Goal: Feedback & Contribution: Contribute content

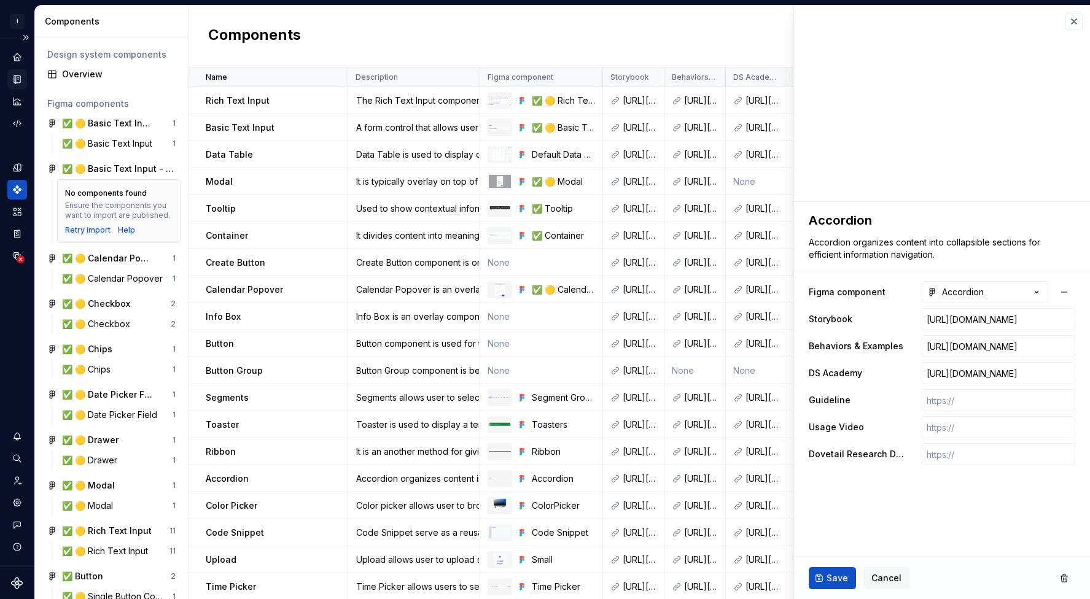
click at [12, 83] on icon "Documentation" at bounding box center [17, 79] width 11 height 11
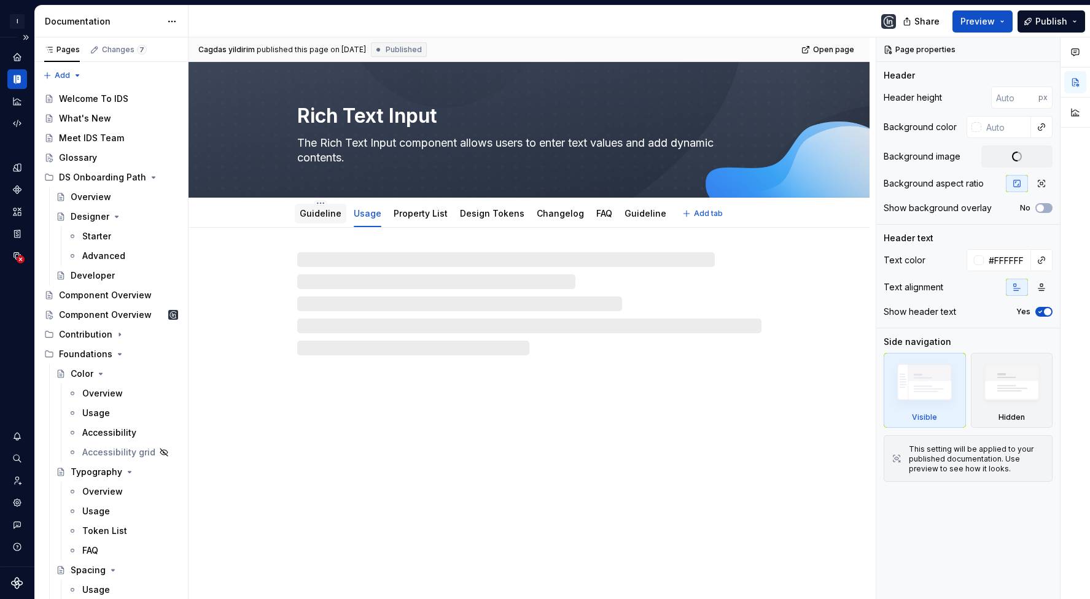
click at [320, 212] on link "Guideline" at bounding box center [321, 213] width 42 height 10
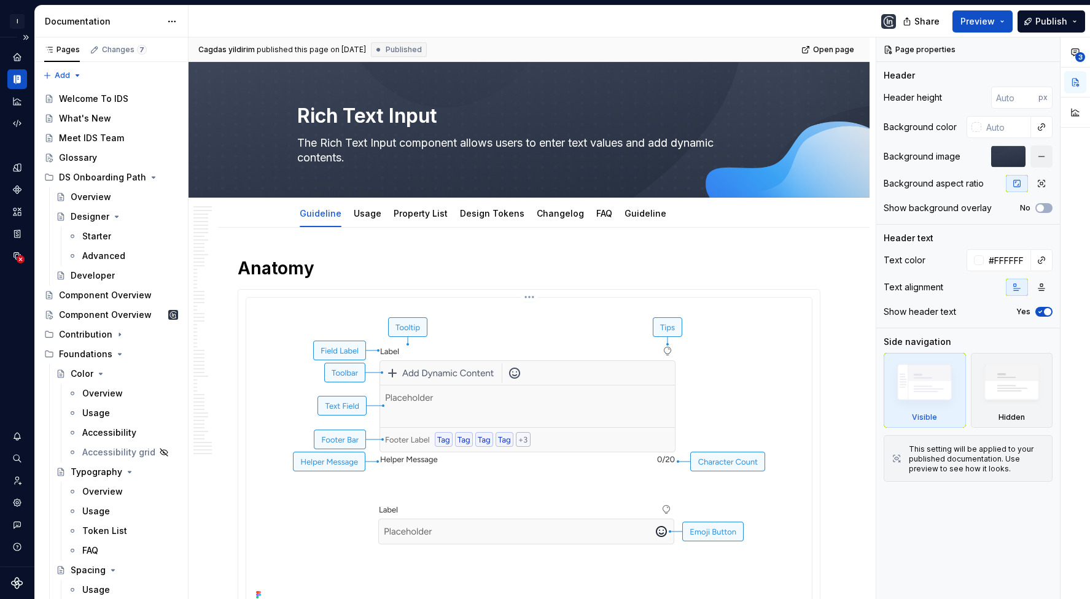
type textarea "*"
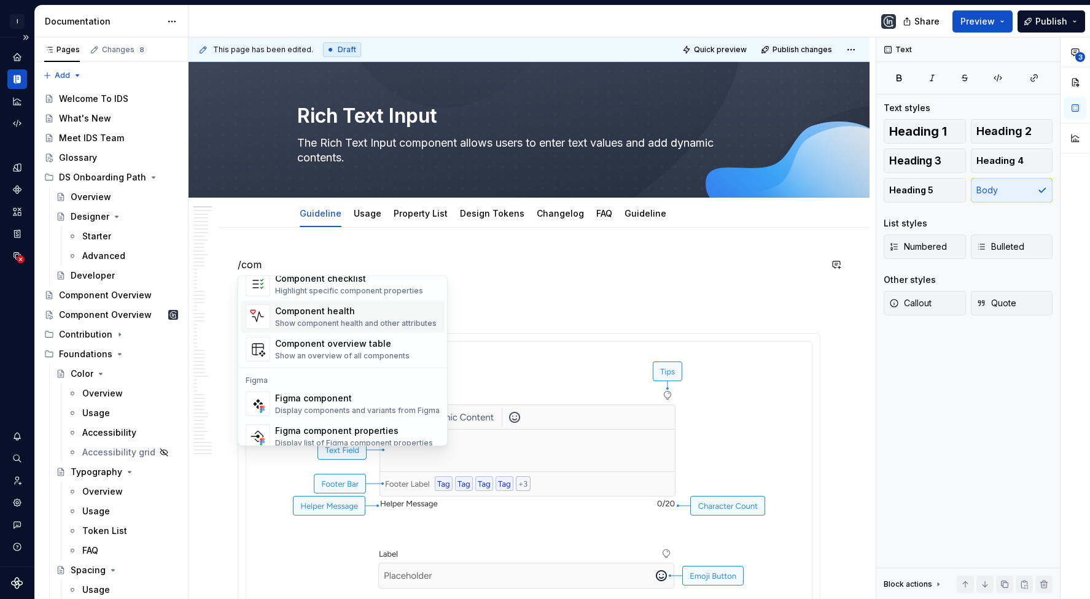
scroll to position [36, 0]
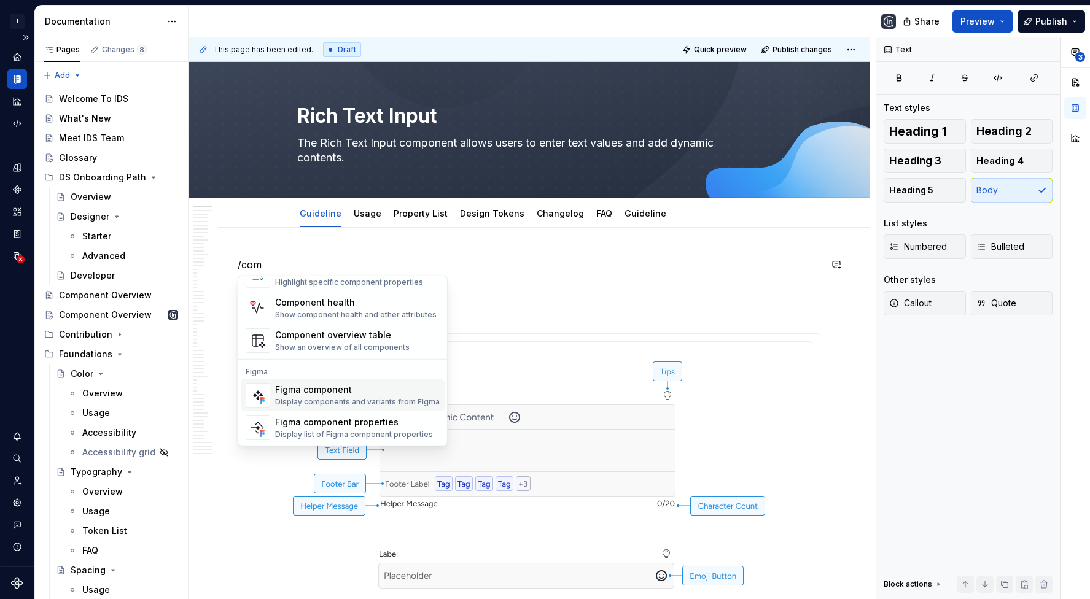
click at [371, 401] on div "Display components and variants from Figma" at bounding box center [357, 402] width 165 height 10
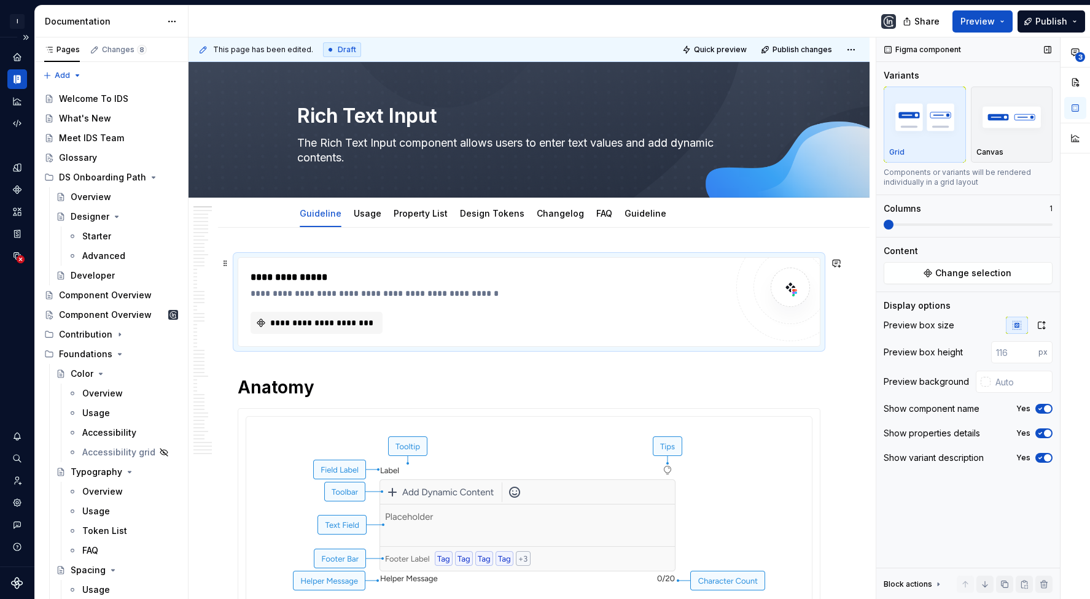
type textarea "*"
click at [312, 312] on button "**********" at bounding box center [316, 323] width 132 height 22
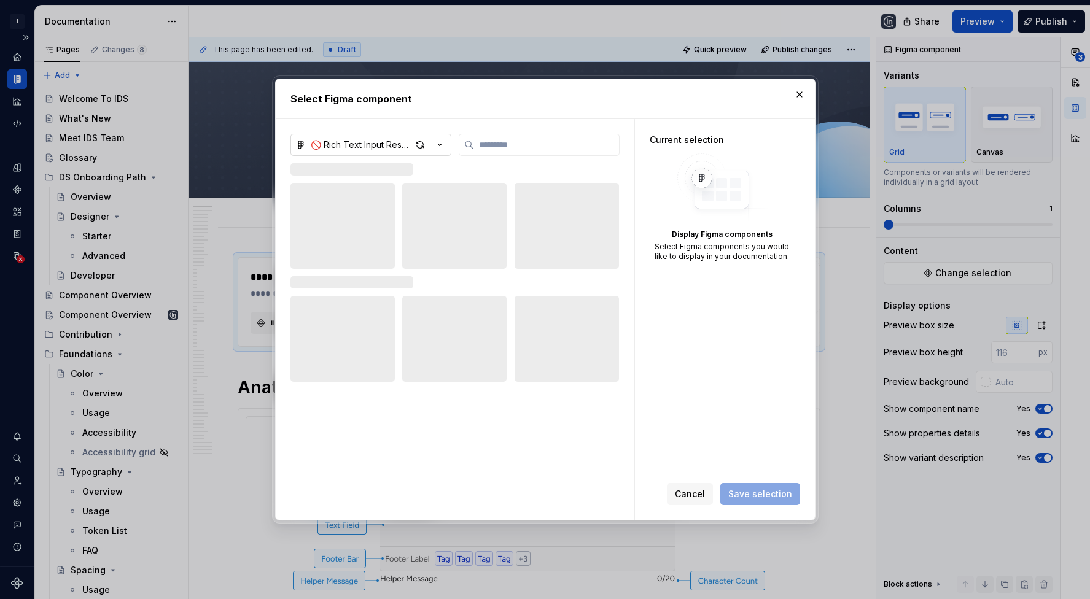
click at [433, 147] on div "button" at bounding box center [428, 144] width 34 height 17
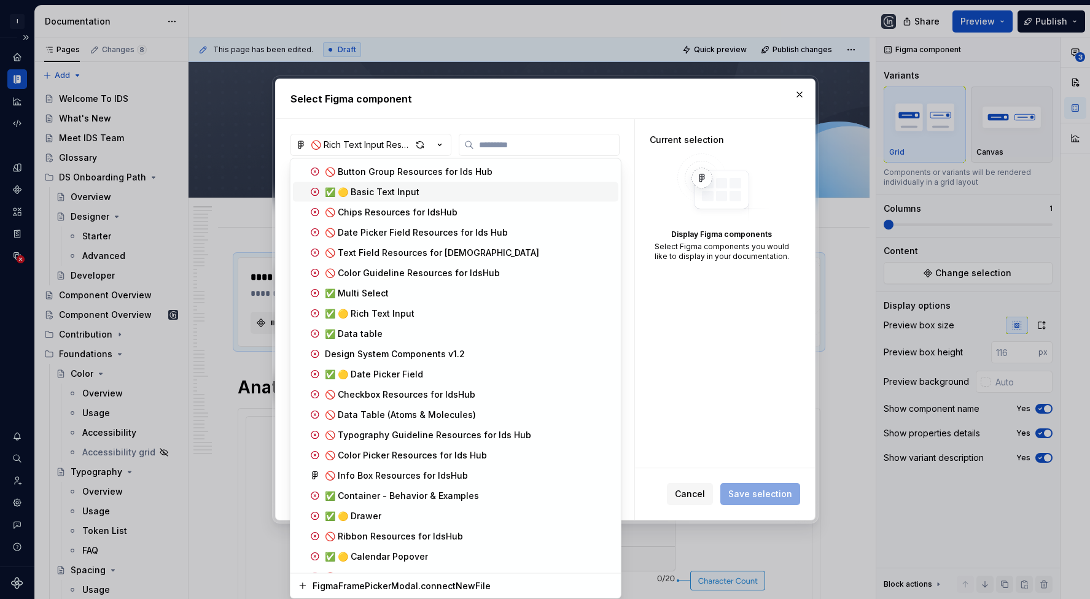
scroll to position [1200, 0]
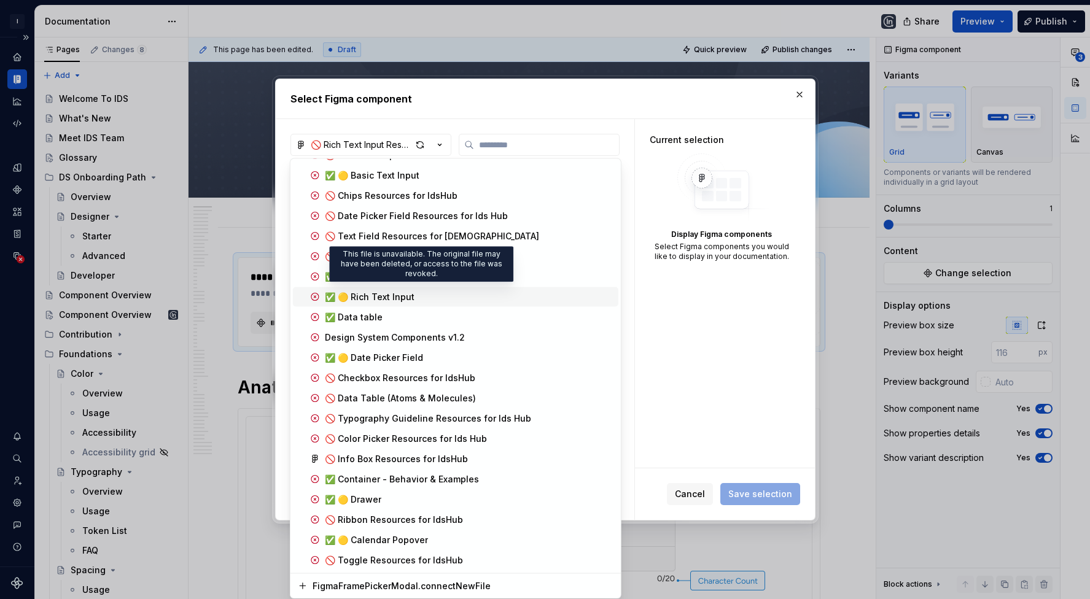
click at [395, 291] on div "✅ 🟡 Rich Text Input" at bounding box center [370, 297] width 90 height 12
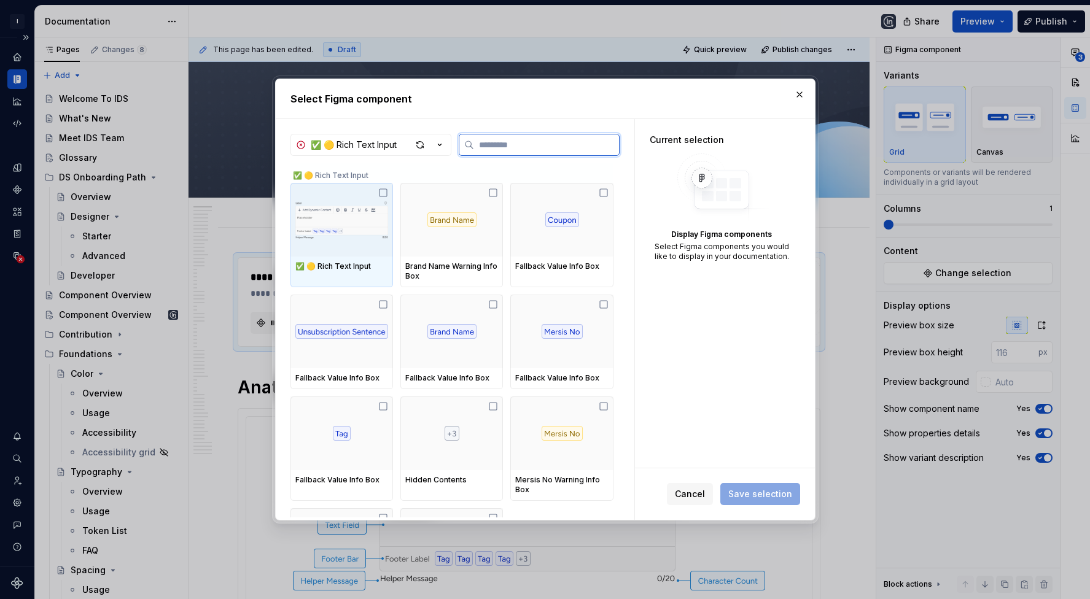
click at [351, 222] on img at bounding box center [341, 220] width 93 height 64
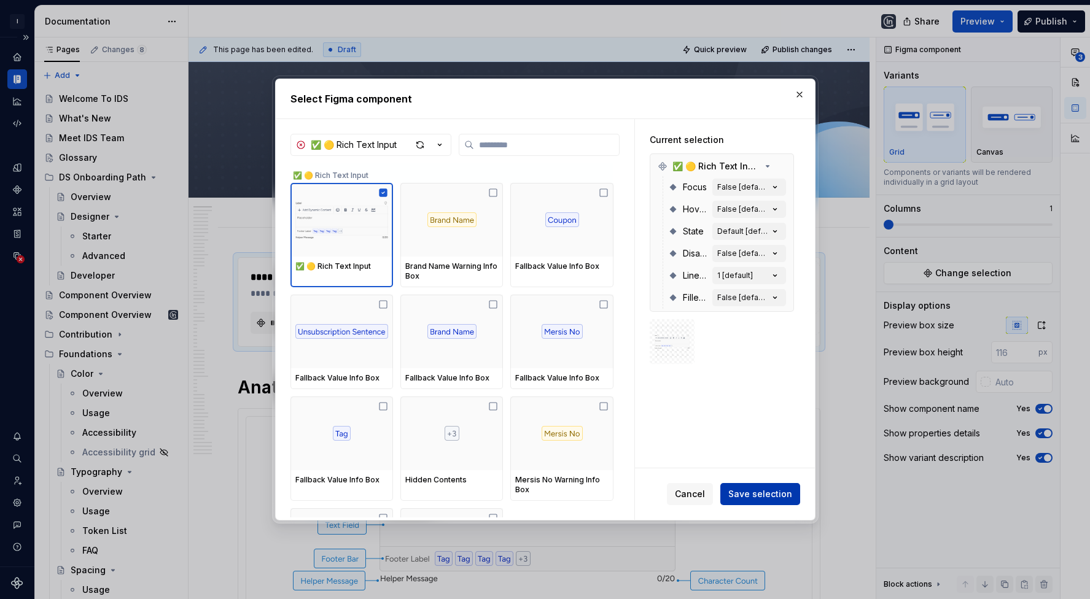
click at [748, 499] on span "Save selection" at bounding box center [760, 494] width 64 height 12
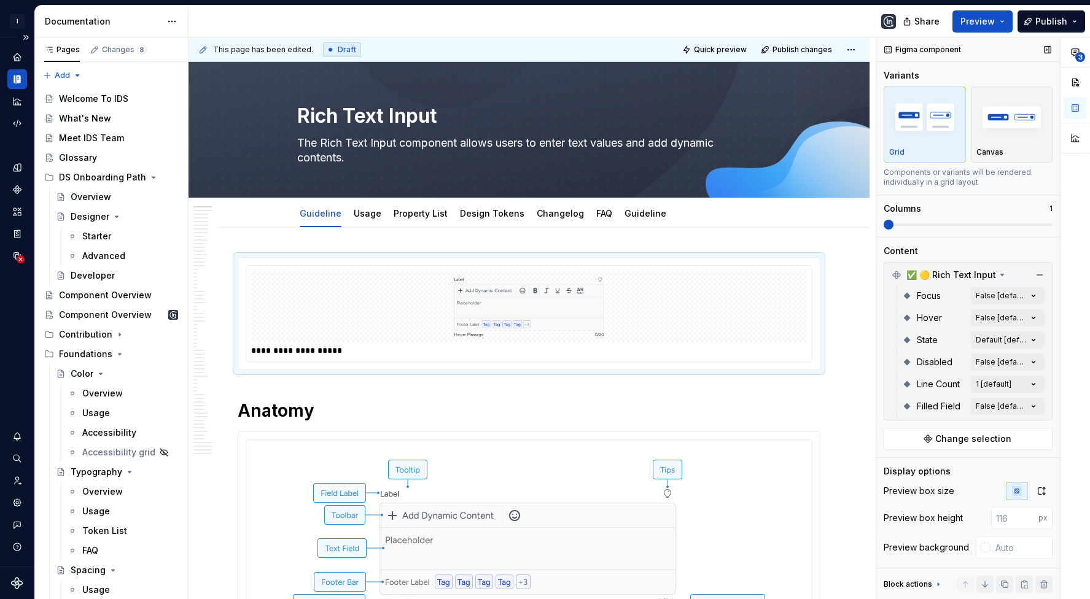
scroll to position [71, 0]
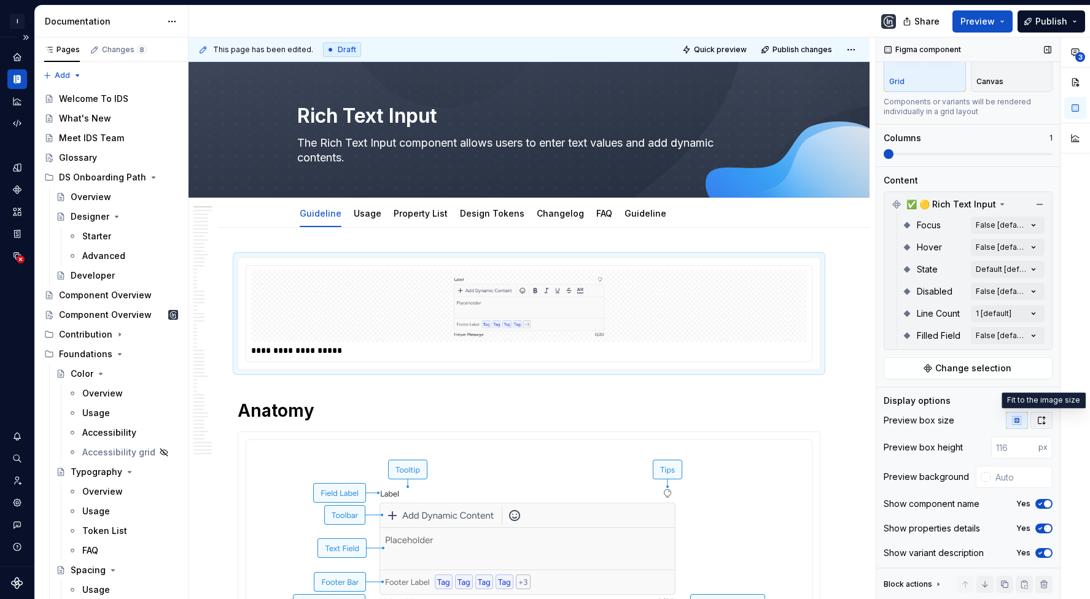
click at [1041, 420] on icon "button" at bounding box center [1041, 421] width 10 height 10
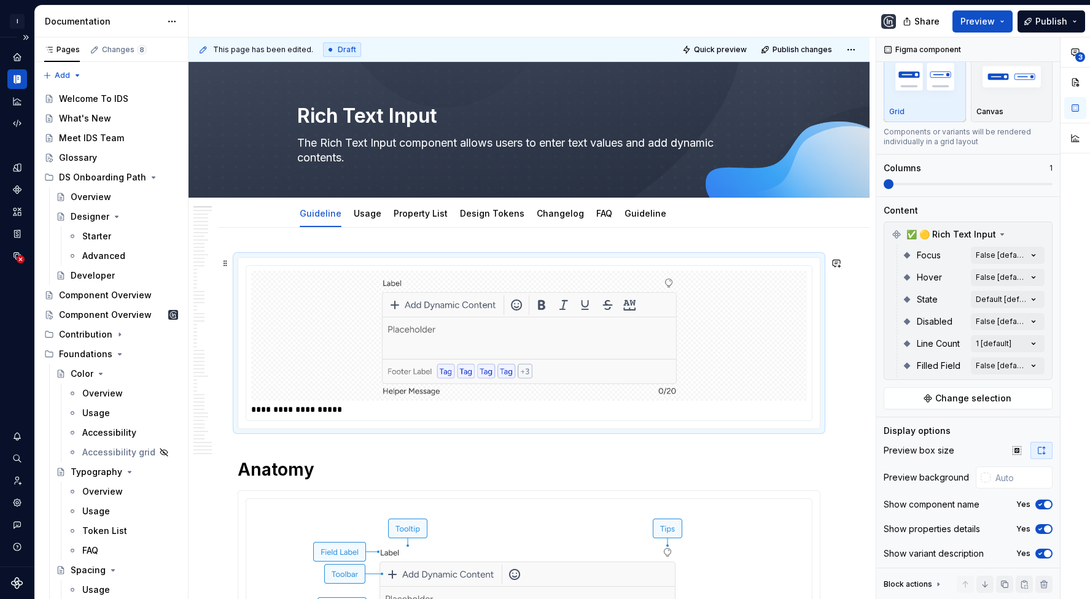
scroll to position [50, 0]
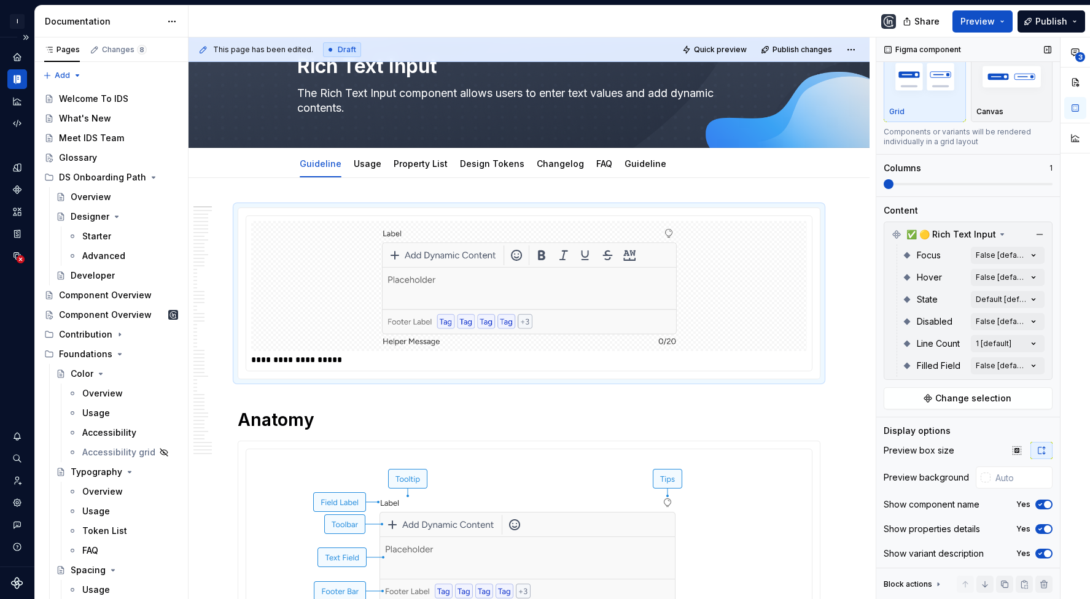
click at [994, 447] on div "Preview box size" at bounding box center [967, 450] width 169 height 17
click at [1006, 467] on input "text" at bounding box center [1021, 478] width 62 height 22
click at [1010, 476] on input "f" at bounding box center [1023, 478] width 60 height 22
click at [987, 459] on div "Preview box size Preview background ffffff Show component name Yes Show propert…" at bounding box center [967, 506] width 169 height 128
type input "#FFFFFF"
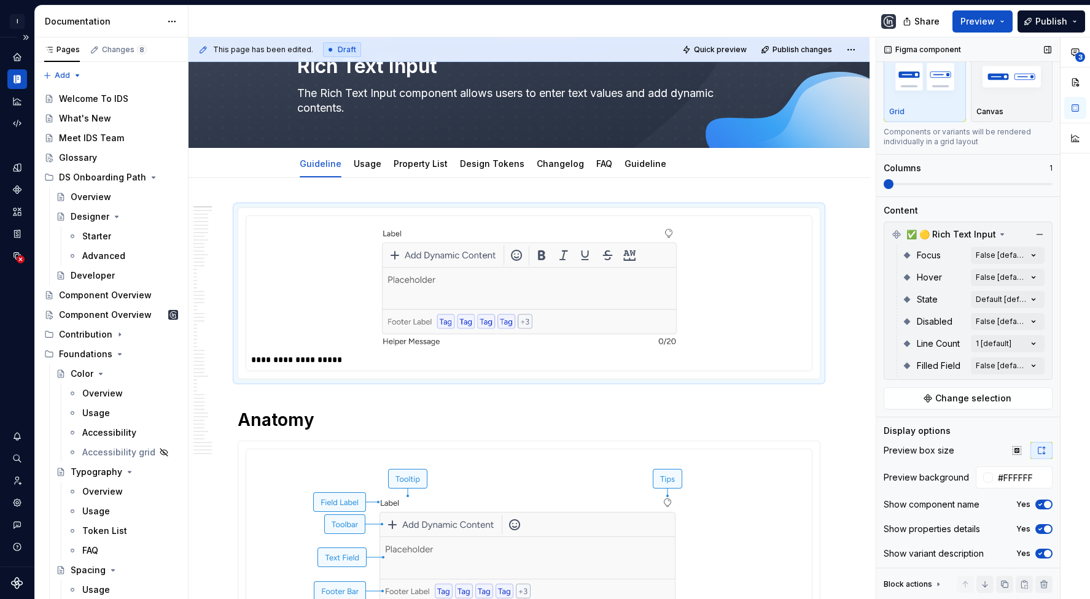
click at [987, 457] on div "Preview box size Preview background #FFFFFF Show component name Yes Show proper…" at bounding box center [967, 506] width 169 height 128
click at [860, 41] on html "I Insider Design System Design system data Documentation Share Preview Publish …" at bounding box center [545, 299] width 1090 height 599
click at [807, 77] on div "Open preview" at bounding box center [818, 73] width 80 height 12
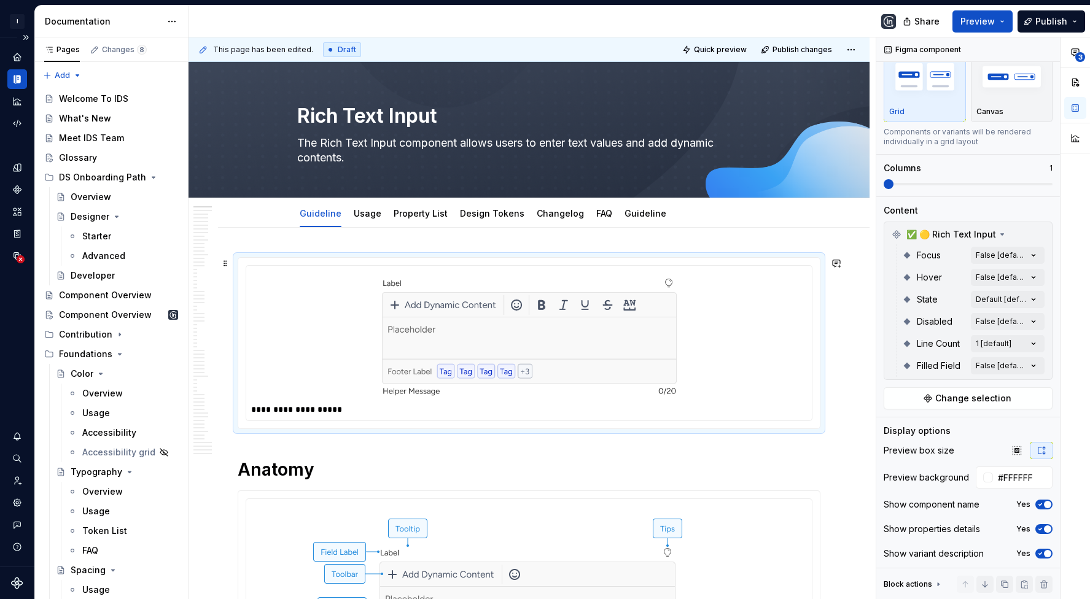
click at [638, 281] on img at bounding box center [529, 336] width 295 height 120
click at [869, 50] on div "This page has been edited. Draft Quick preview Publish changes" at bounding box center [528, 49] width 681 height 25
click at [853, 50] on html "I Insider Design System Design system data Documentation Share Preview Publish …" at bounding box center [545, 299] width 1090 height 599
click at [826, 71] on div "Open preview" at bounding box center [818, 73] width 80 height 12
click at [922, 18] on span "Share" at bounding box center [926, 21] width 25 height 12
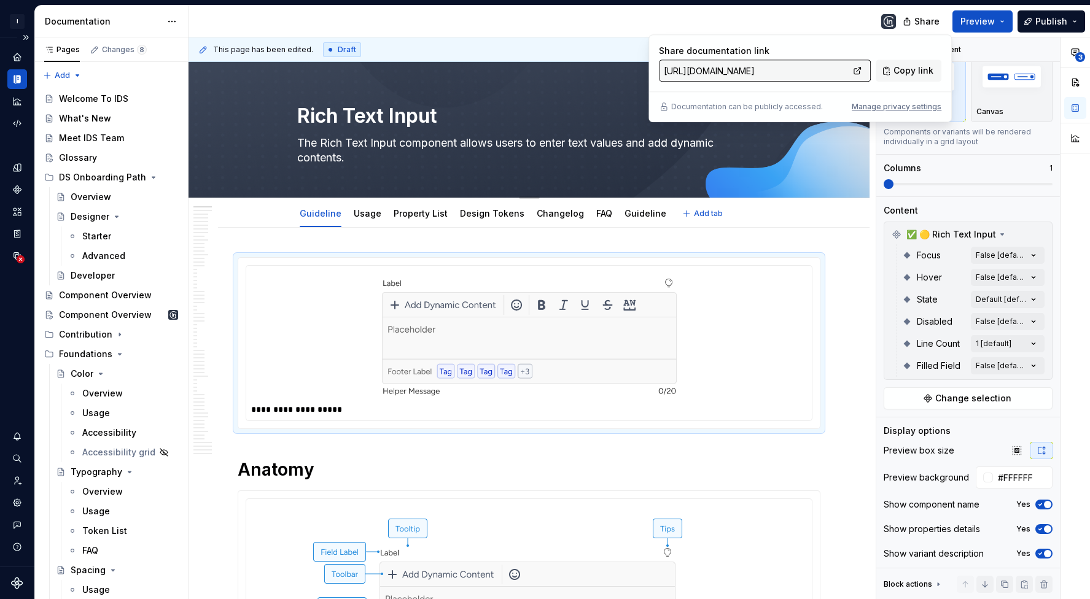
click at [844, 165] on div "Rich Text Input The Rich Text Input component allows users to enter text values…" at bounding box center [528, 130] width 681 height 136
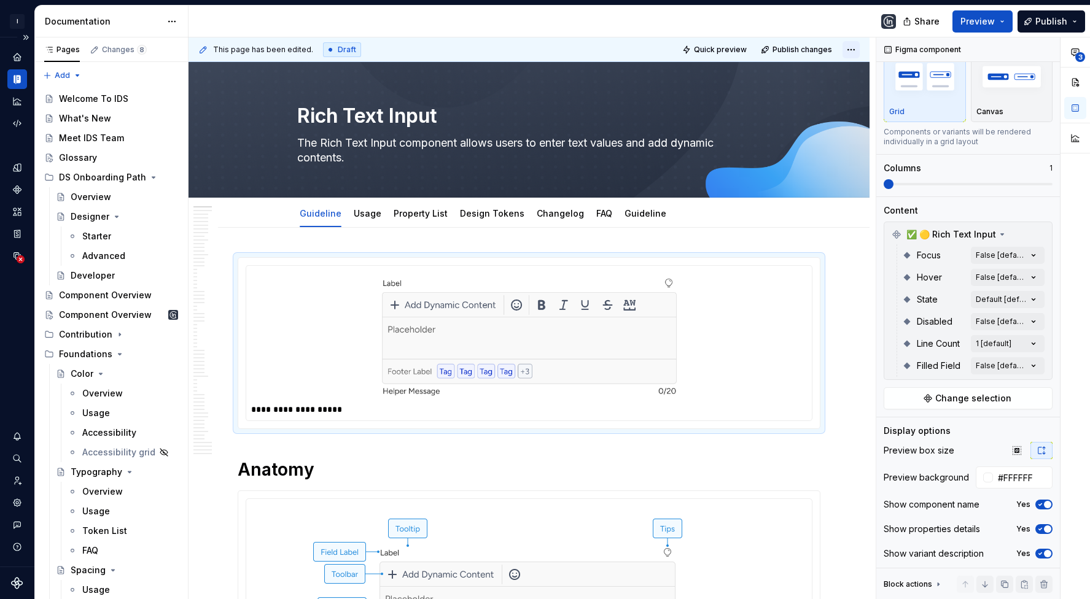
click at [855, 48] on html "I Insider Design System Design system data Documentation Share Preview Publish …" at bounding box center [545, 299] width 1090 height 599
click at [828, 79] on div "Open preview" at bounding box center [818, 73] width 80 height 12
click at [606, 219] on div "FAQ" at bounding box center [604, 214] width 26 height 20
click at [828, 48] on span "Publish changes" at bounding box center [802, 50] width 60 height 10
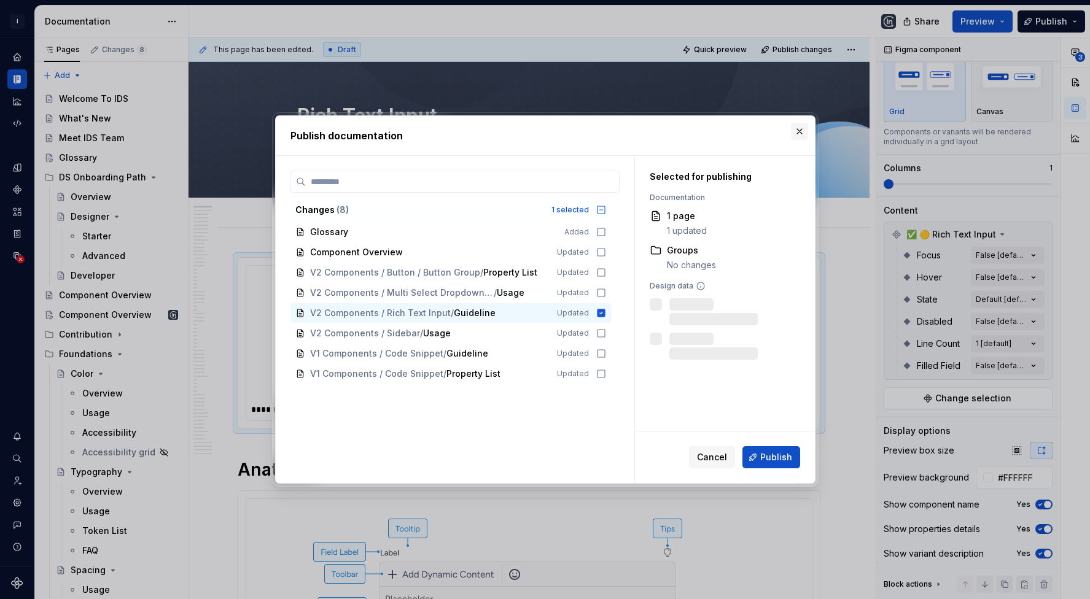
click at [798, 132] on button "button" at bounding box center [799, 131] width 17 height 17
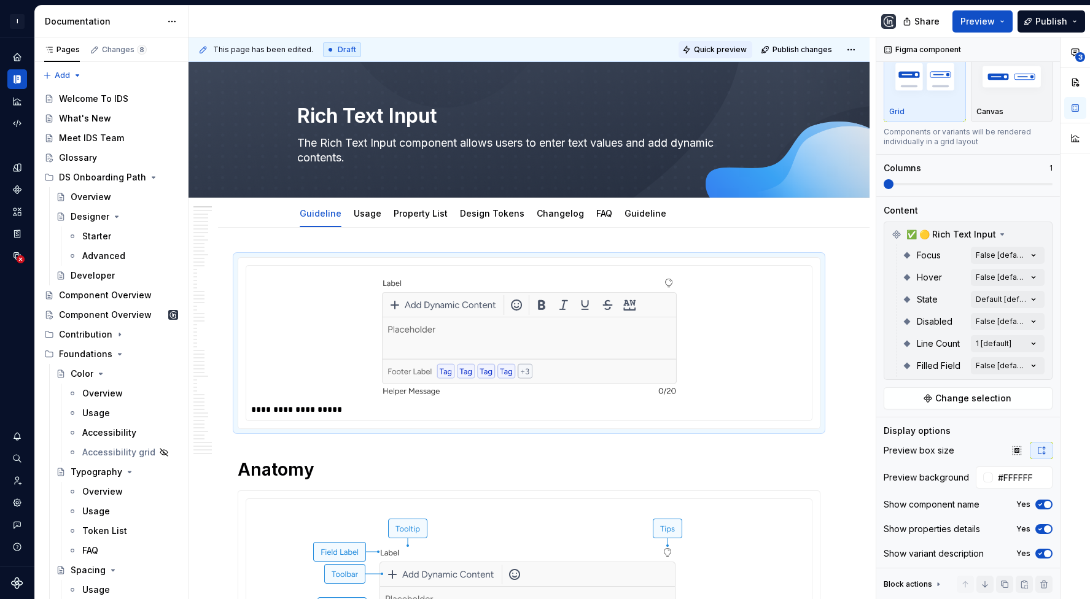
click at [739, 49] on span "Quick preview" at bounding box center [720, 50] width 53 height 10
click at [856, 52] on html "I Insider Design System Design system data Documentation Share Preview Publish …" at bounding box center [545, 299] width 1090 height 599
click at [859, 55] on html "I Insider Design System Design system data Documentation Share Preview Publish …" at bounding box center [545, 299] width 1090 height 599
click at [829, 72] on div "Open preview" at bounding box center [818, 73] width 80 height 12
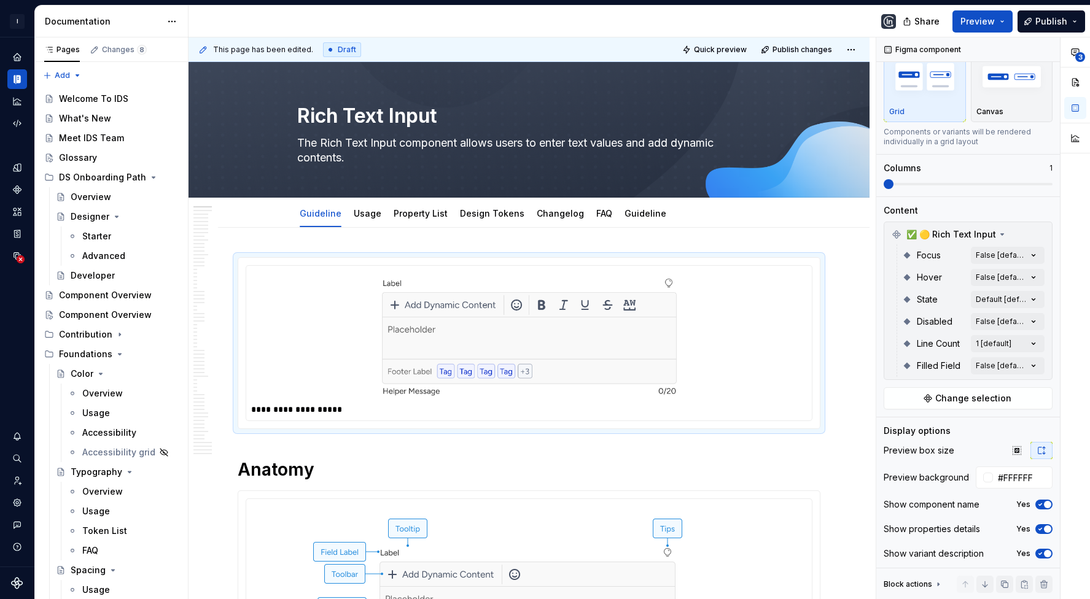
click at [855, 48] on html "I Insider Design System Design system data Documentation Share Preview Publish …" at bounding box center [545, 299] width 1090 height 599
click at [832, 75] on div "Open preview" at bounding box center [818, 73] width 80 height 12
type textarea "*"
click at [495, 363] on img at bounding box center [529, 336] width 295 height 120
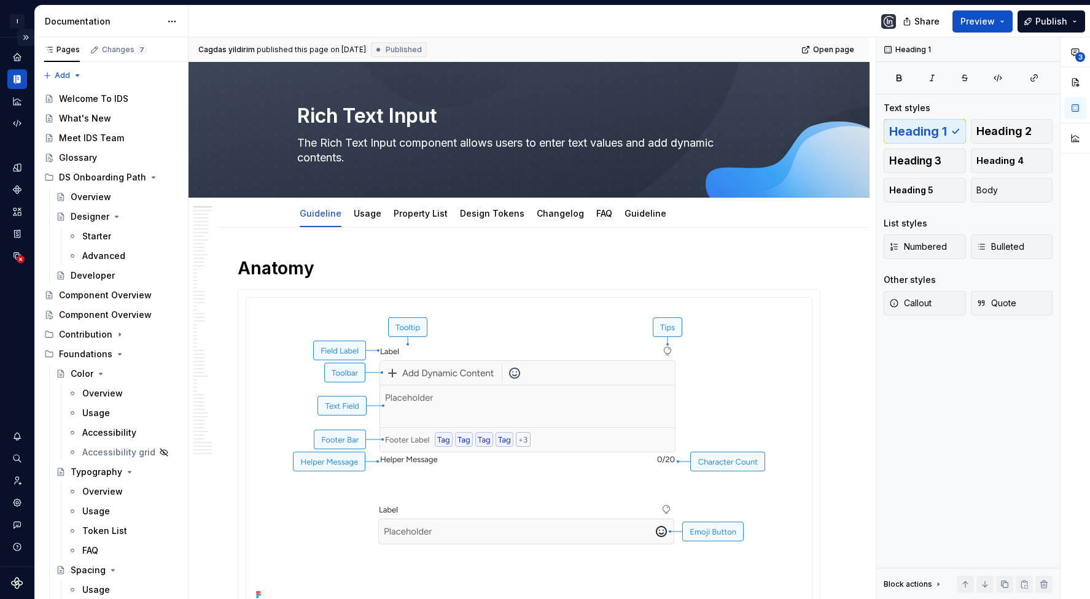
click at [29, 36] on button "Expand sidebar" at bounding box center [25, 37] width 17 height 17
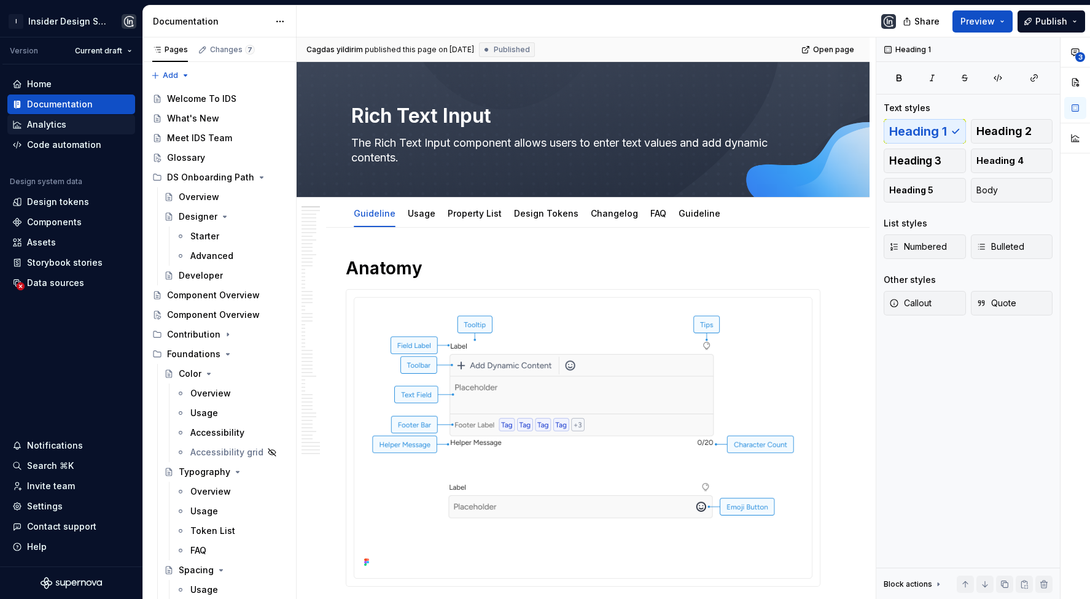
click at [58, 120] on div "Analytics" at bounding box center [46, 124] width 39 height 12
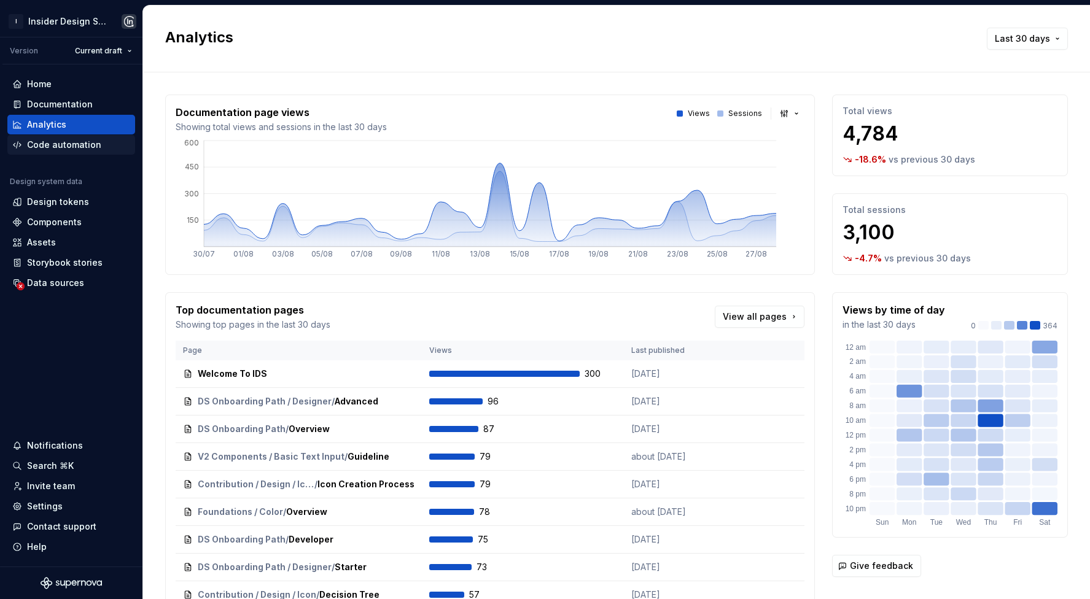
click at [61, 147] on div "Code automation" at bounding box center [64, 145] width 74 height 12
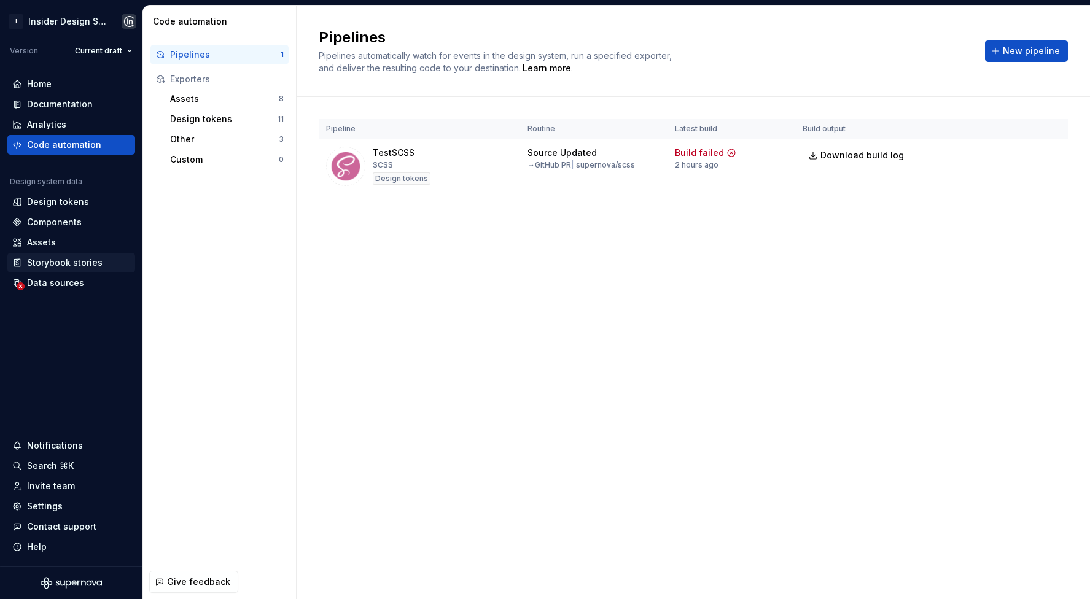
click at [76, 260] on div "Storybook stories" at bounding box center [65, 263] width 76 height 12
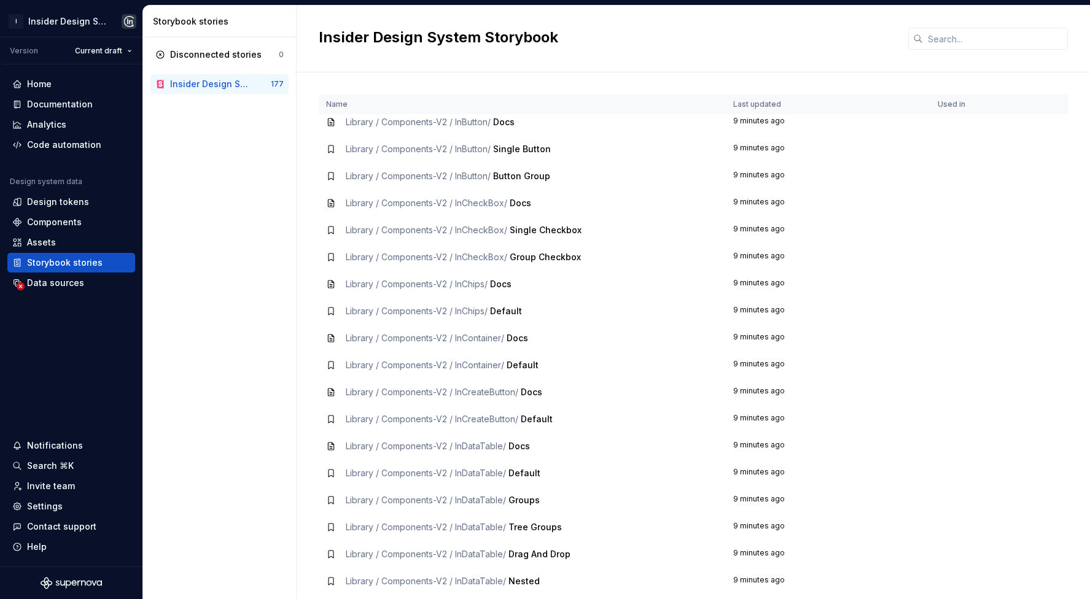
scroll to position [4295, 0]
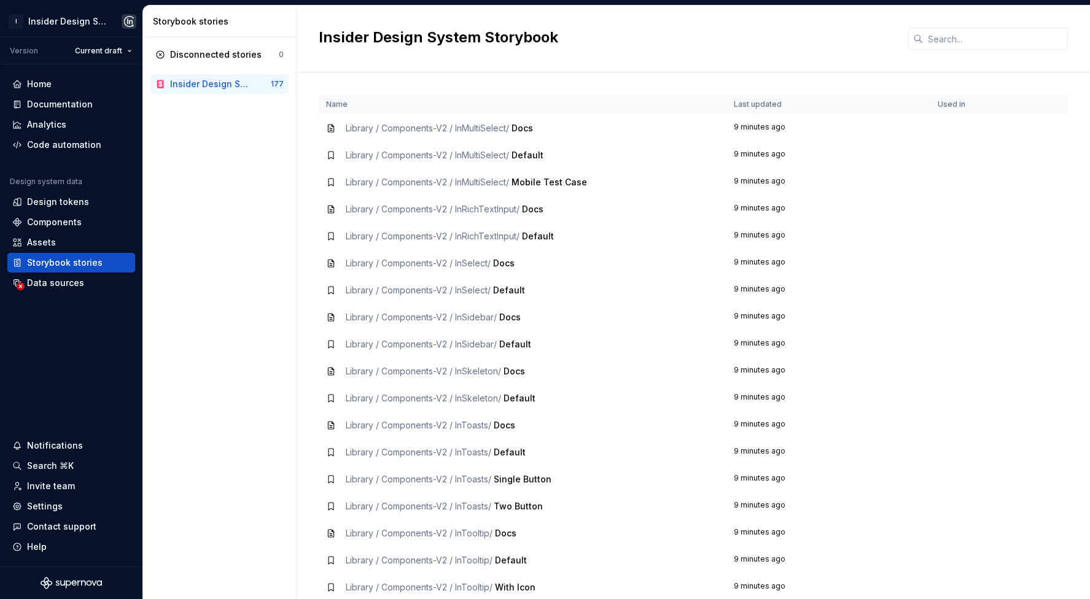
click at [468, 314] on span "Library / Components-V2 / InSidebar /" at bounding box center [421, 317] width 151 height 10
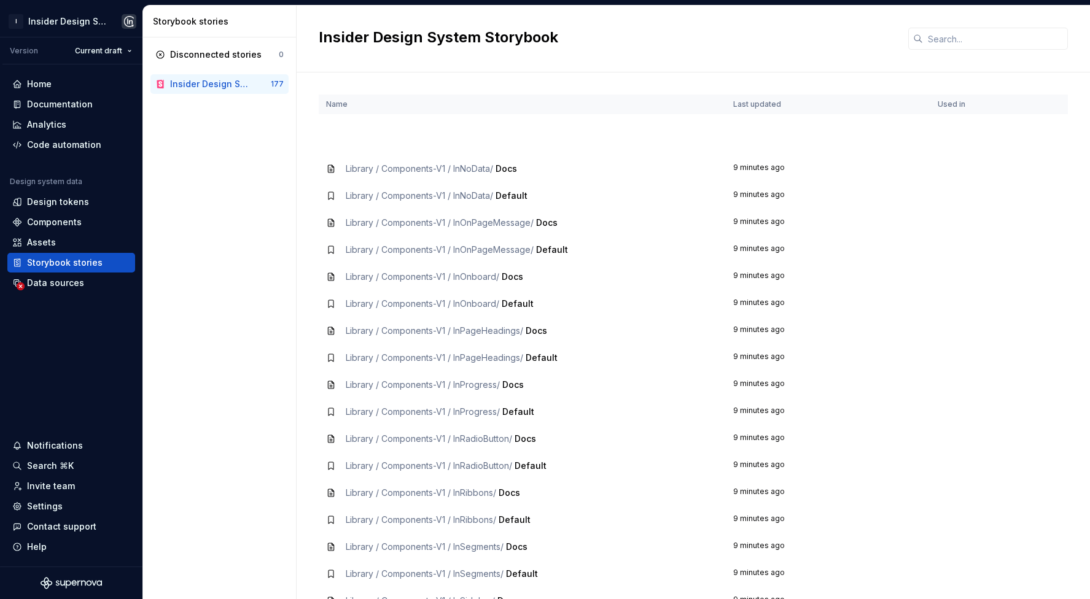
scroll to position [1950, 0]
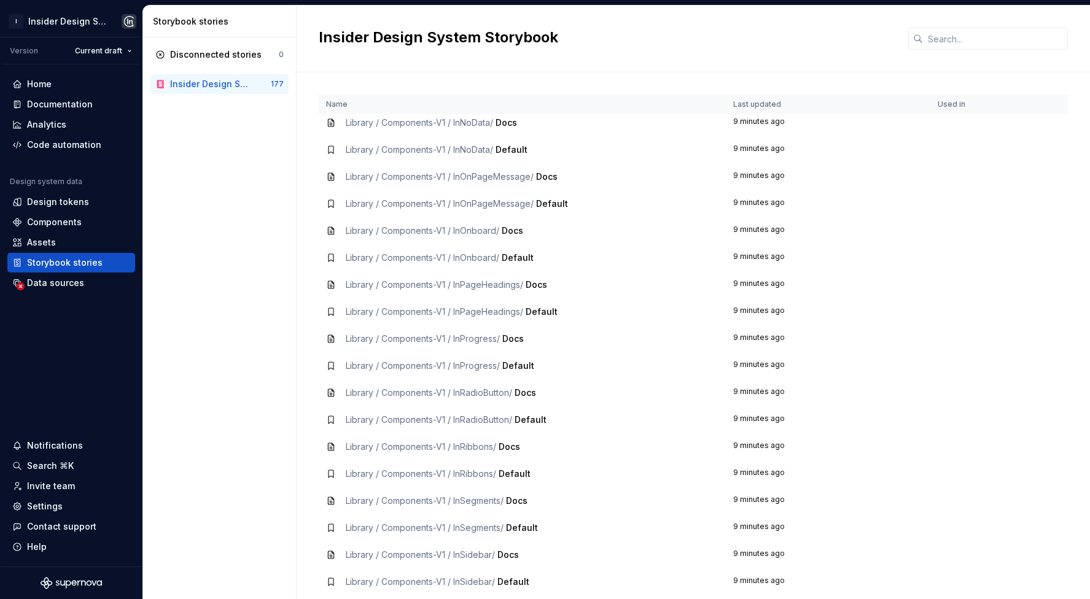
click at [497, 497] on span "Library / Components-V1 / InSegments /" at bounding box center [425, 500] width 158 height 10
click at [528, 524] on span "Default" at bounding box center [522, 527] width 32 height 10
click at [489, 523] on span "Library / Components-V1 / InSegments /" at bounding box center [425, 527] width 158 height 10
click at [58, 99] on div "Documentation" at bounding box center [60, 104] width 66 height 12
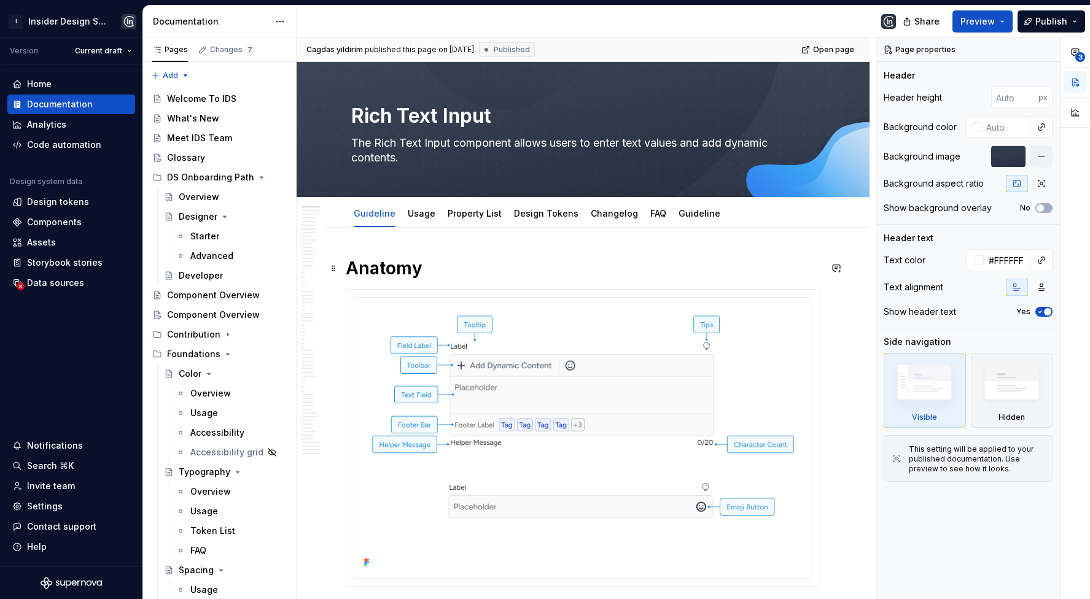
click at [348, 268] on h1 "Anatomy" at bounding box center [583, 268] width 475 height 22
click at [354, 243] on div "Cagdas yildirim published this page on [DATE] Published Open page Rich Text Inp…" at bounding box center [586, 318] width 579 height 562
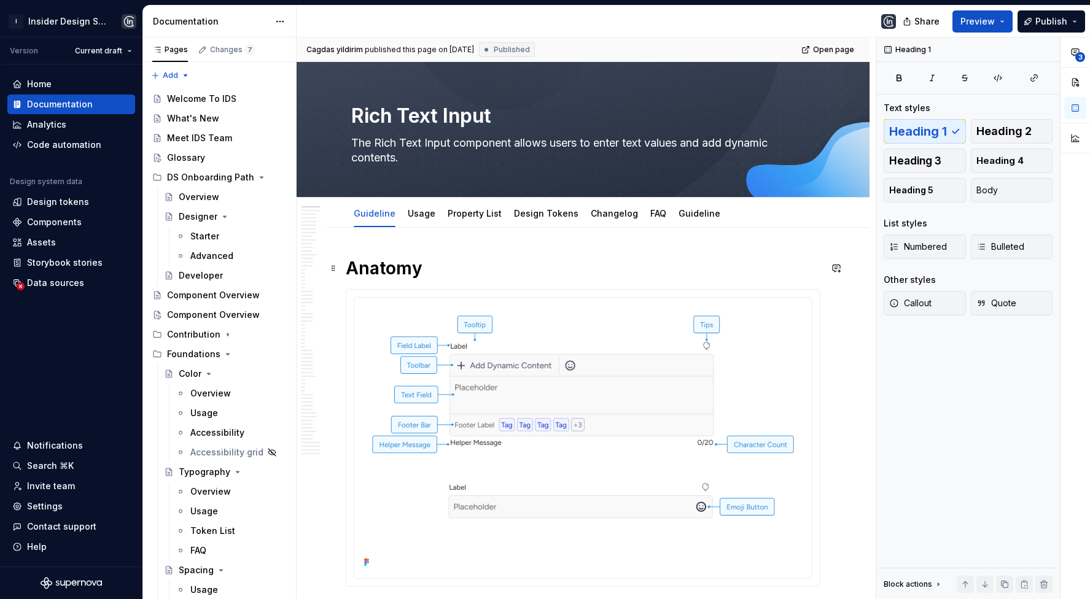
click at [354, 258] on h1 "Anatomy" at bounding box center [583, 268] width 475 height 22
click at [344, 263] on div "Cagdas yildirim published this page on [DATE] Published Open page Rich Text Inp…" at bounding box center [586, 318] width 579 height 562
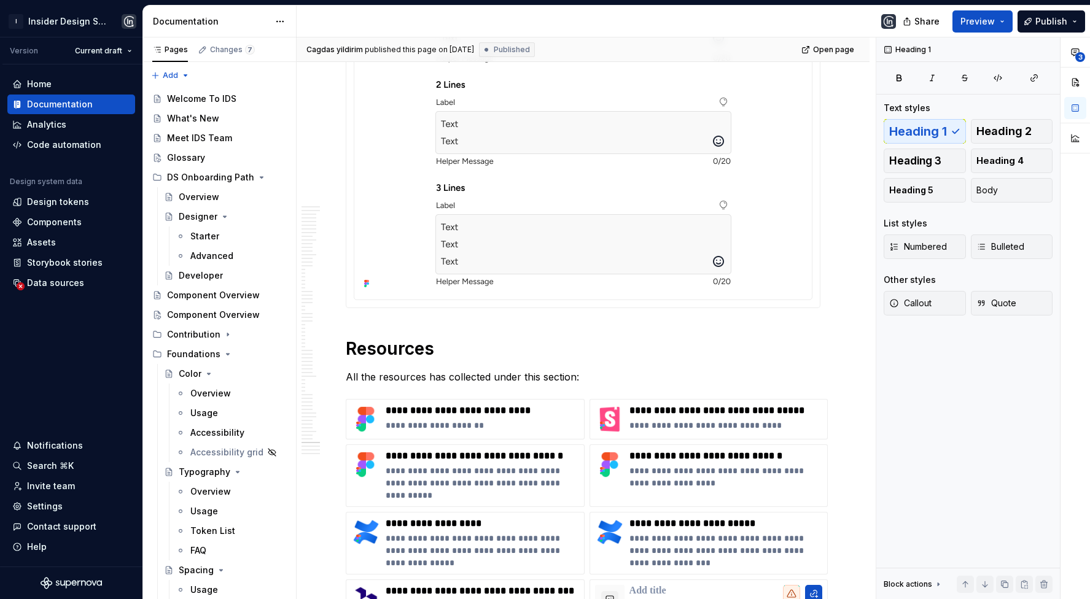
scroll to position [21110, 0]
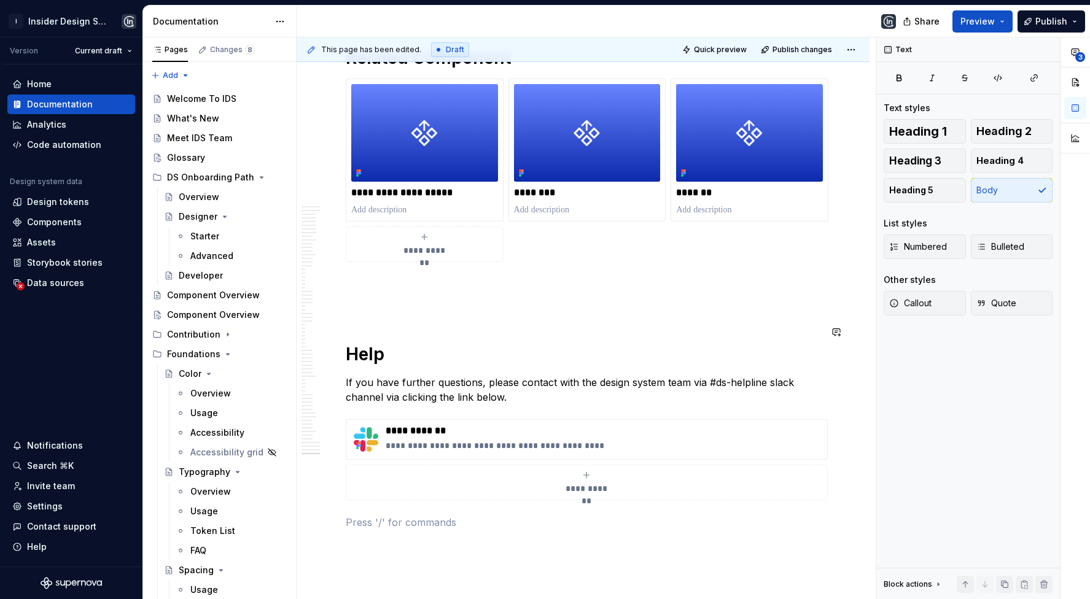
type textarea "*"
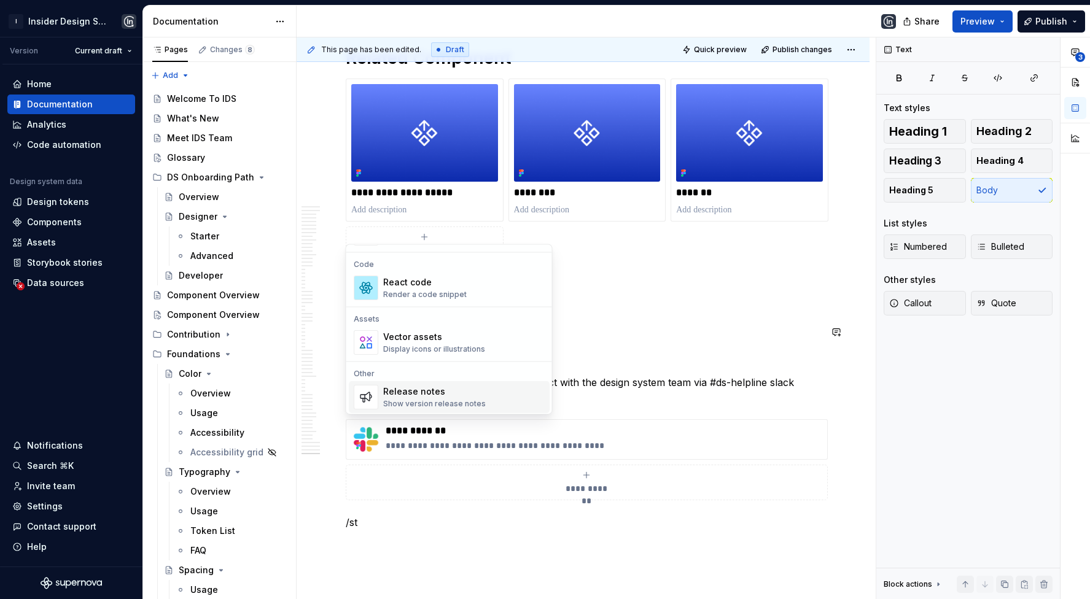
scroll to position [0, 0]
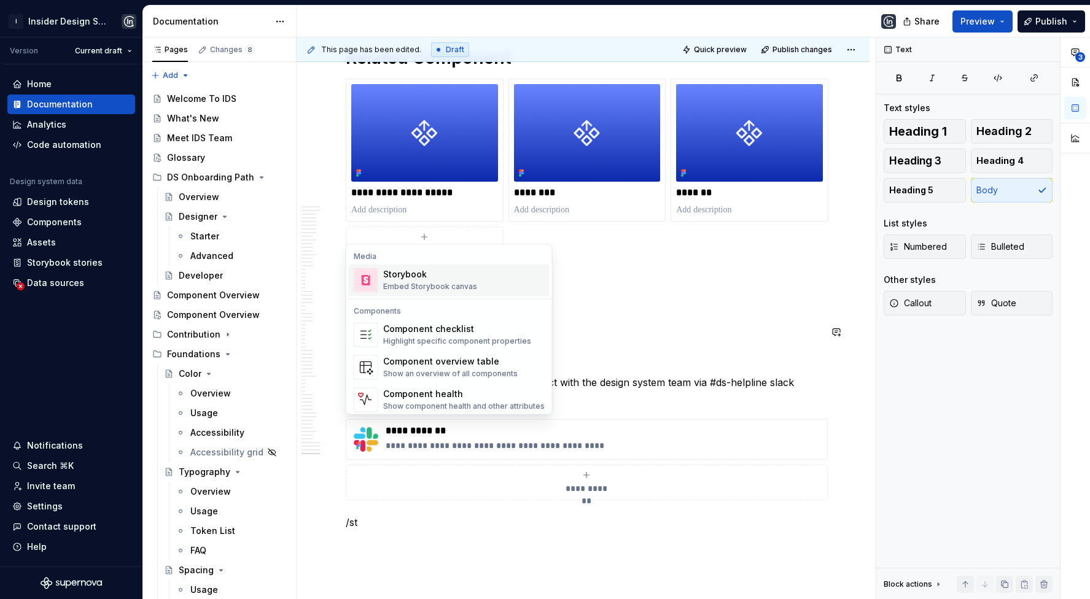
click at [425, 282] on div "Embed Storybook canvas" at bounding box center [430, 287] width 94 height 10
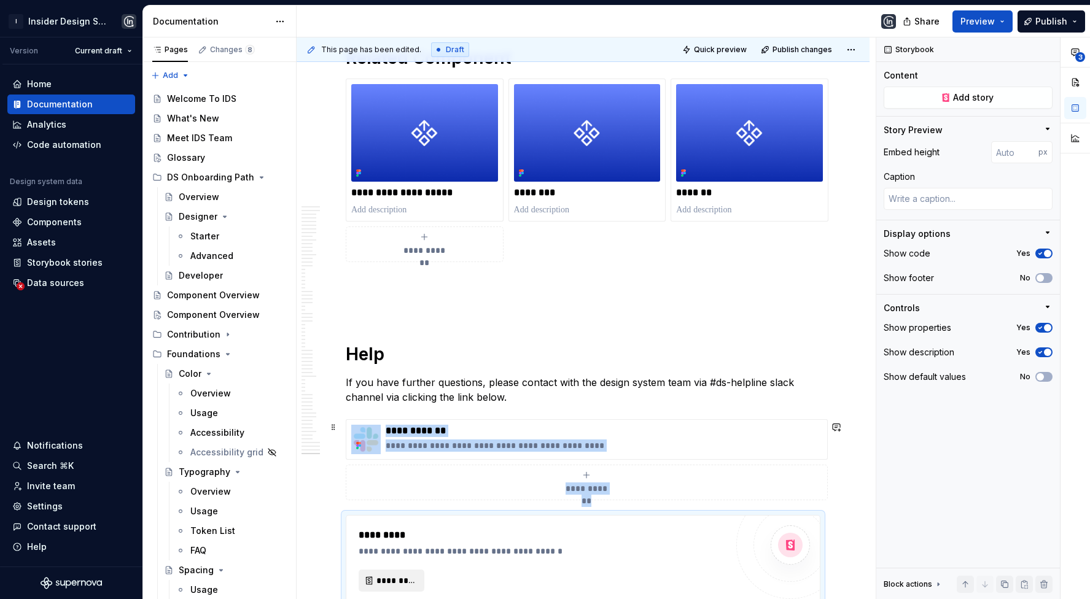
click at [395, 575] on span "*********" at bounding box center [396, 581] width 40 height 12
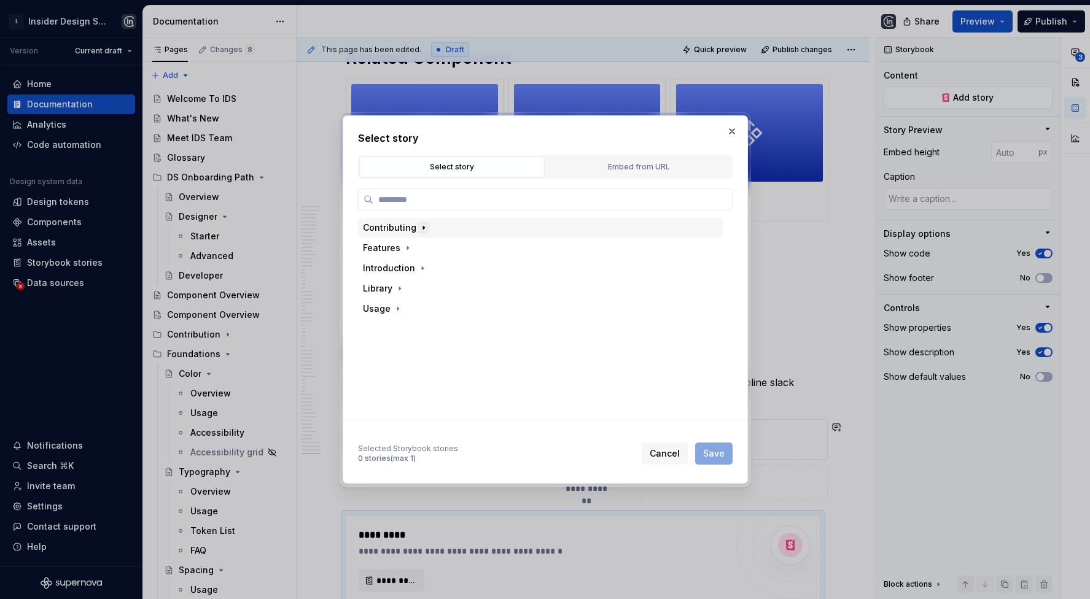
click at [422, 224] on icon "button" at bounding box center [424, 228] width 10 height 10
click at [404, 291] on button "button" at bounding box center [400, 288] width 12 height 12
click at [460, 306] on icon "button" at bounding box center [465, 309] width 10 height 10
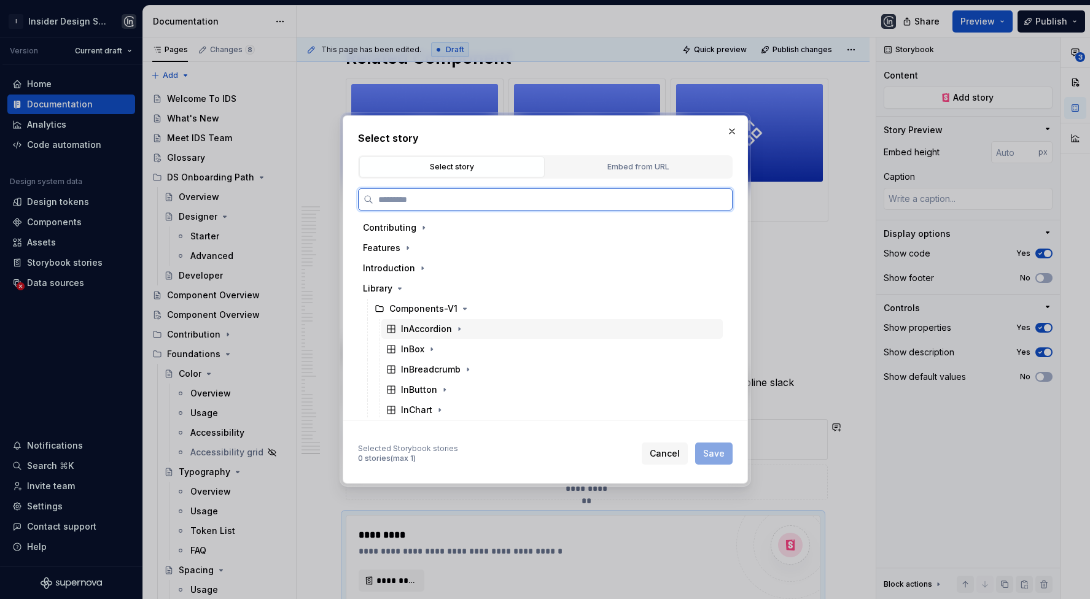
click at [427, 332] on div "InAccordion" at bounding box center [426, 329] width 51 height 12
click at [438, 351] on div "Docs" at bounding box center [558, 349] width 330 height 20
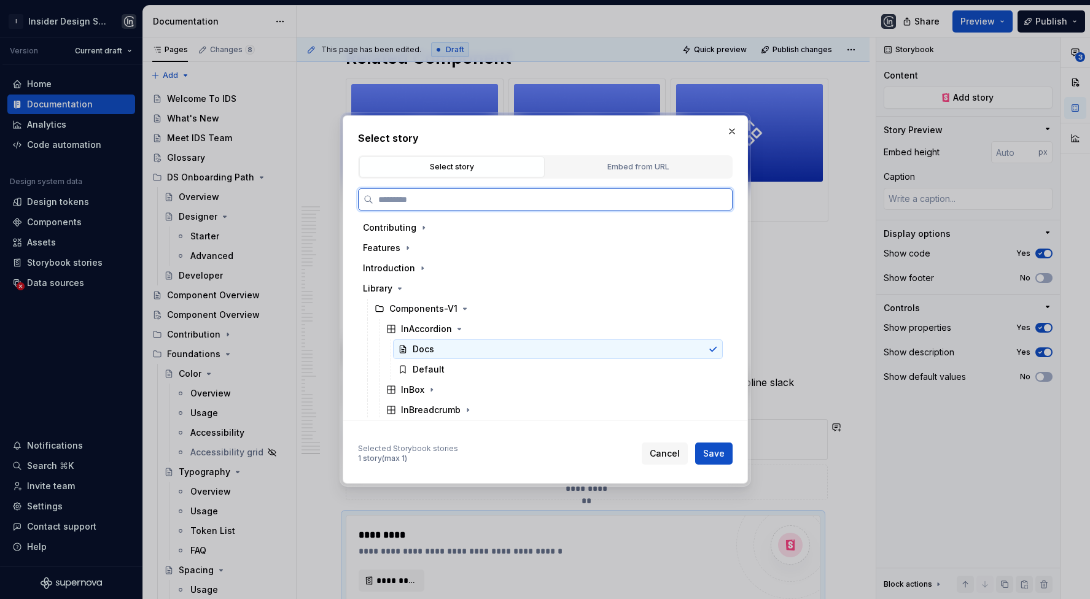
click at [438, 351] on div "Docs" at bounding box center [558, 349] width 330 height 20
click at [438, 368] on div "Default" at bounding box center [429, 369] width 32 height 12
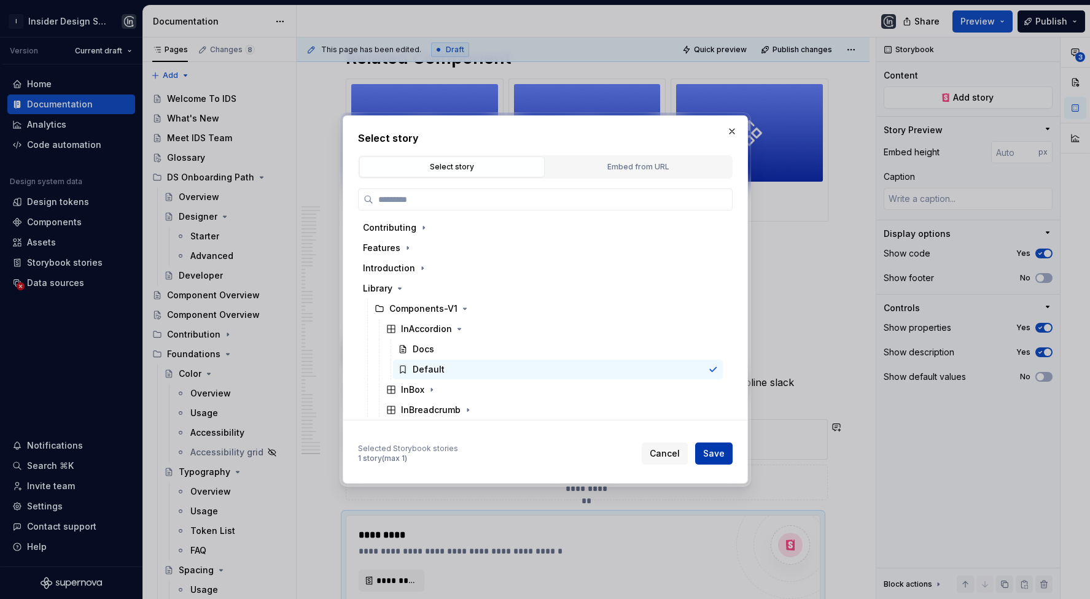
click at [728, 446] on button "Save" at bounding box center [713, 454] width 37 height 22
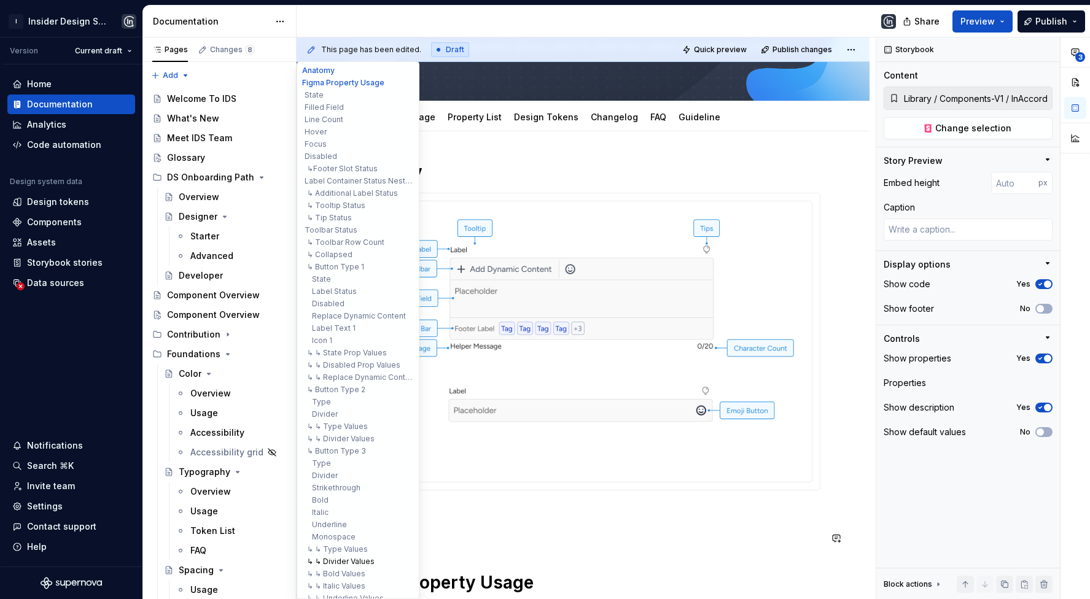
scroll to position [301, 0]
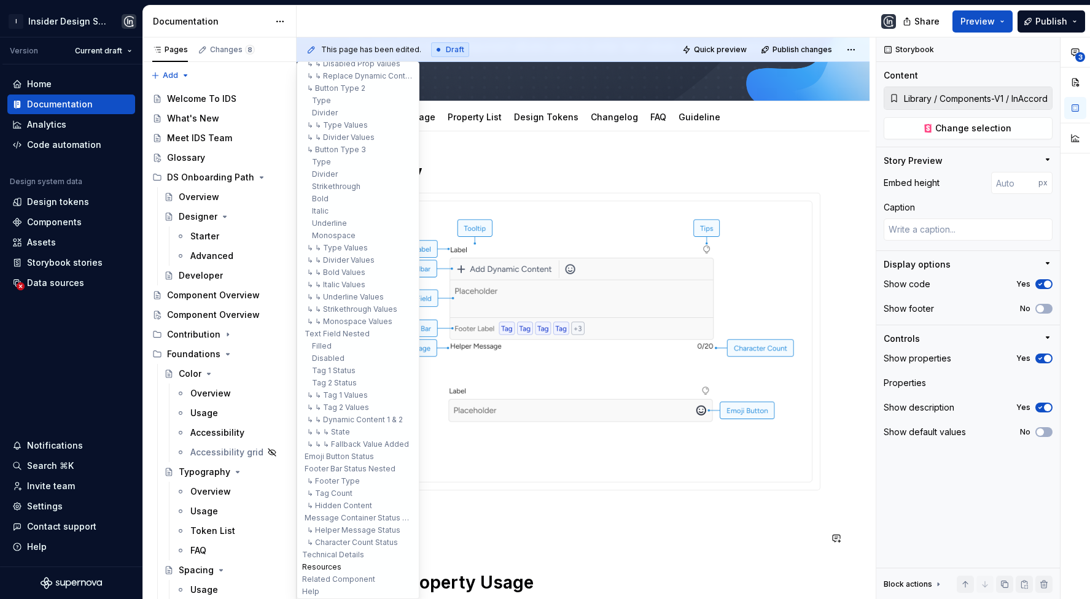
click at [327, 565] on button "Resources" at bounding box center [358, 567] width 117 height 12
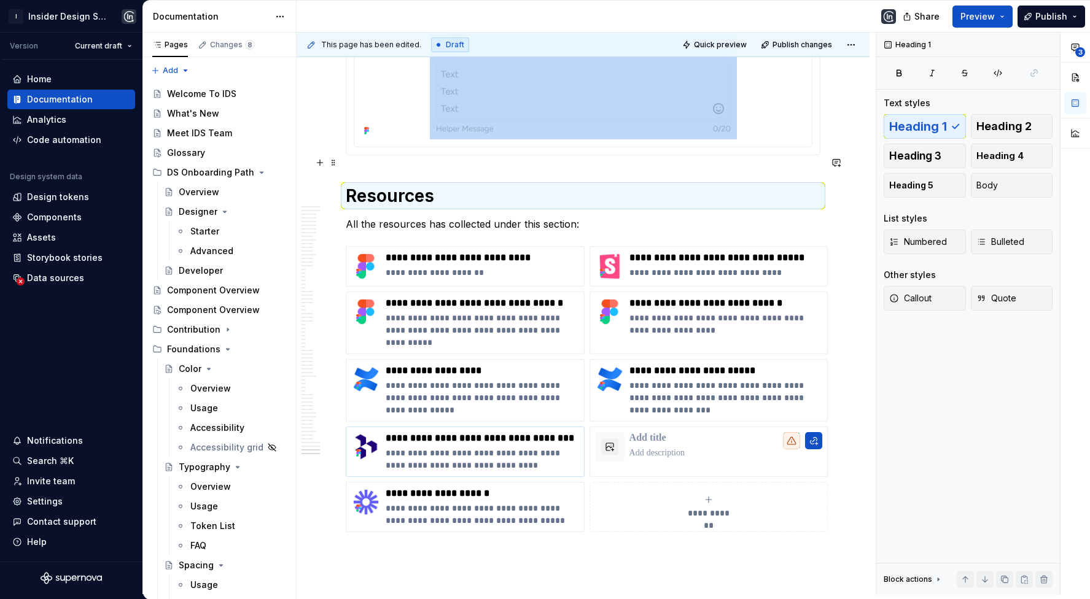
scroll to position [21372, 0]
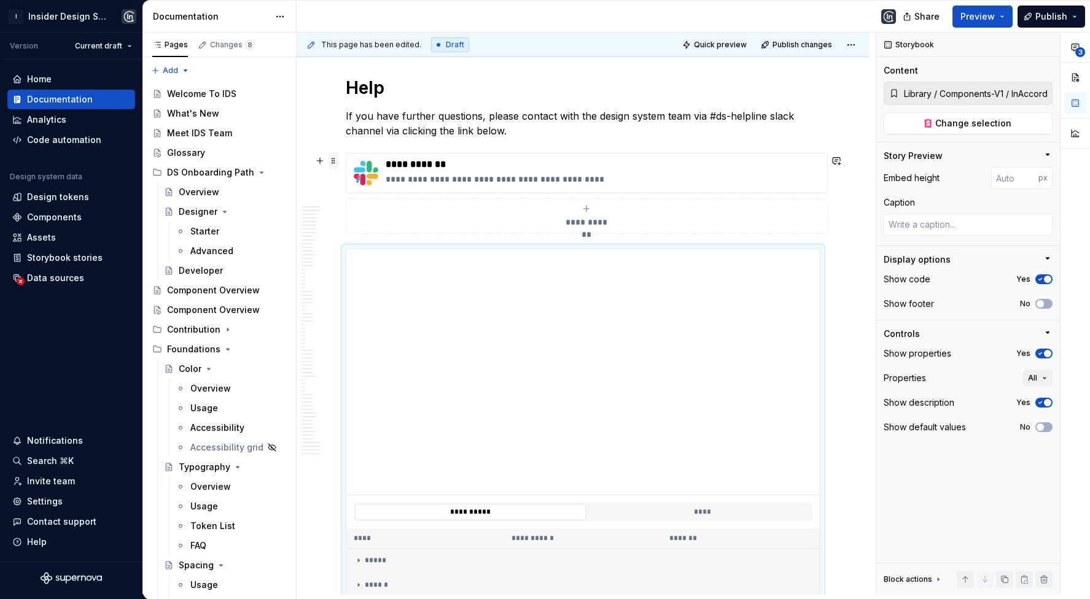
click at [335, 160] on span at bounding box center [333, 160] width 10 height 17
click at [574, 249] on div "**********" at bounding box center [583, 436] width 475 height 374
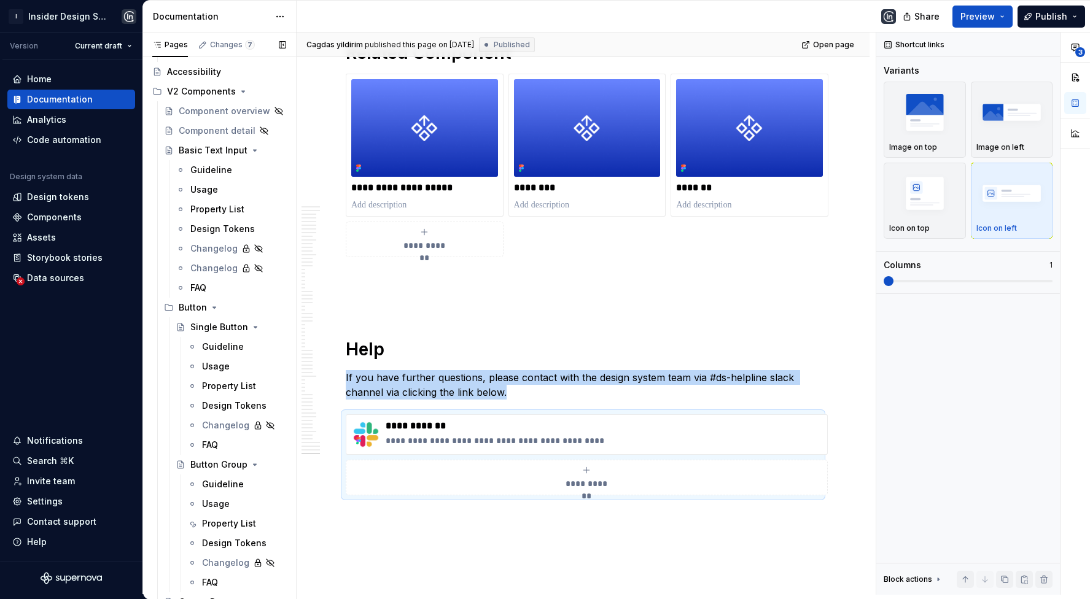
scroll to position [611, 0]
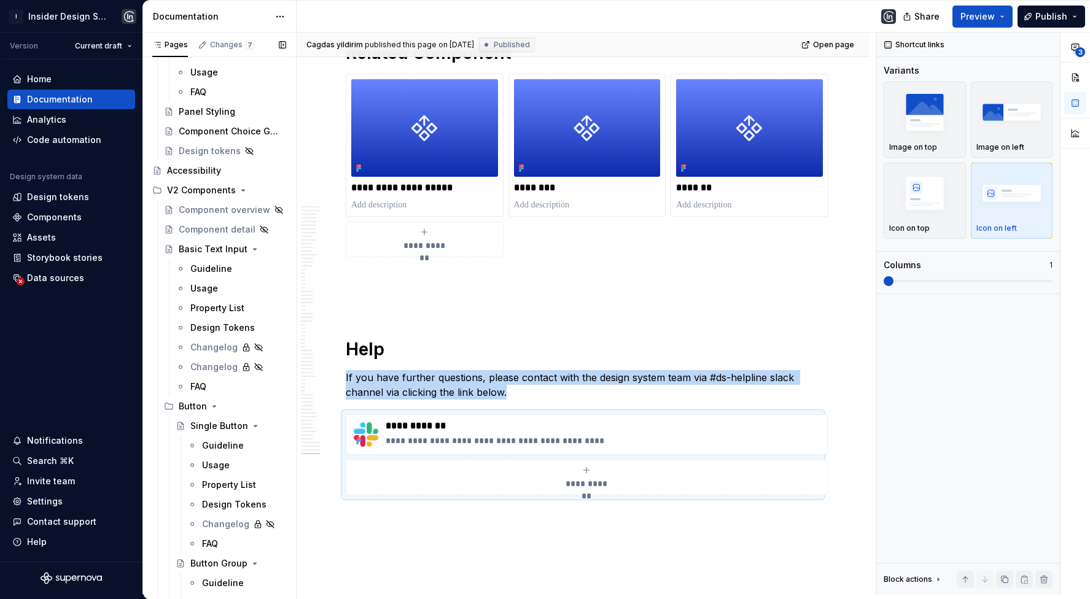
click at [0, 0] on button "Page tree" at bounding box center [0, 0] width 0 height 0
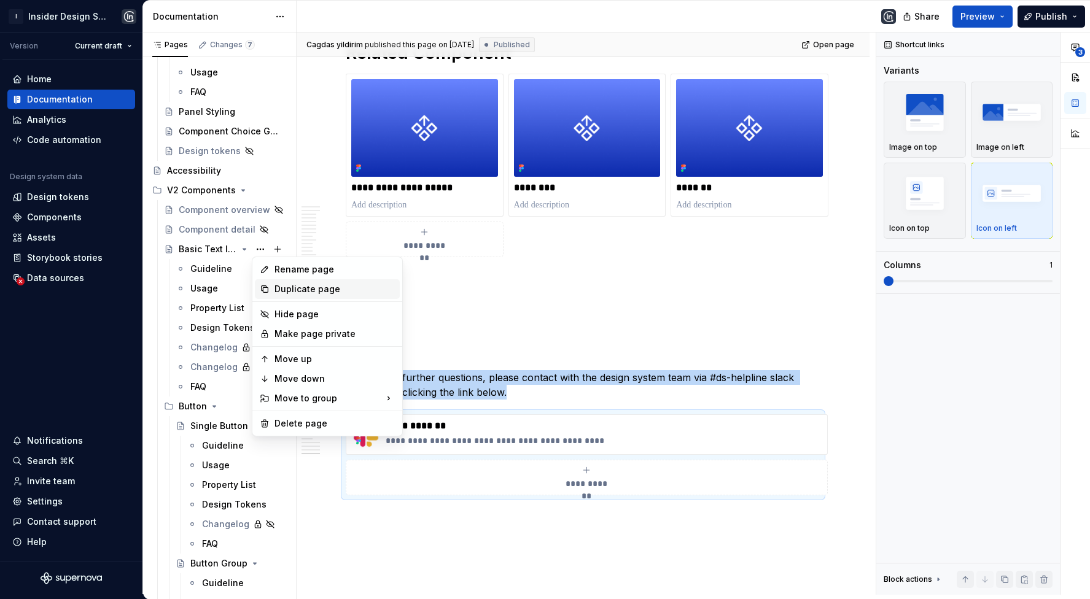
click at [315, 287] on div "Duplicate page" at bounding box center [334, 289] width 120 height 12
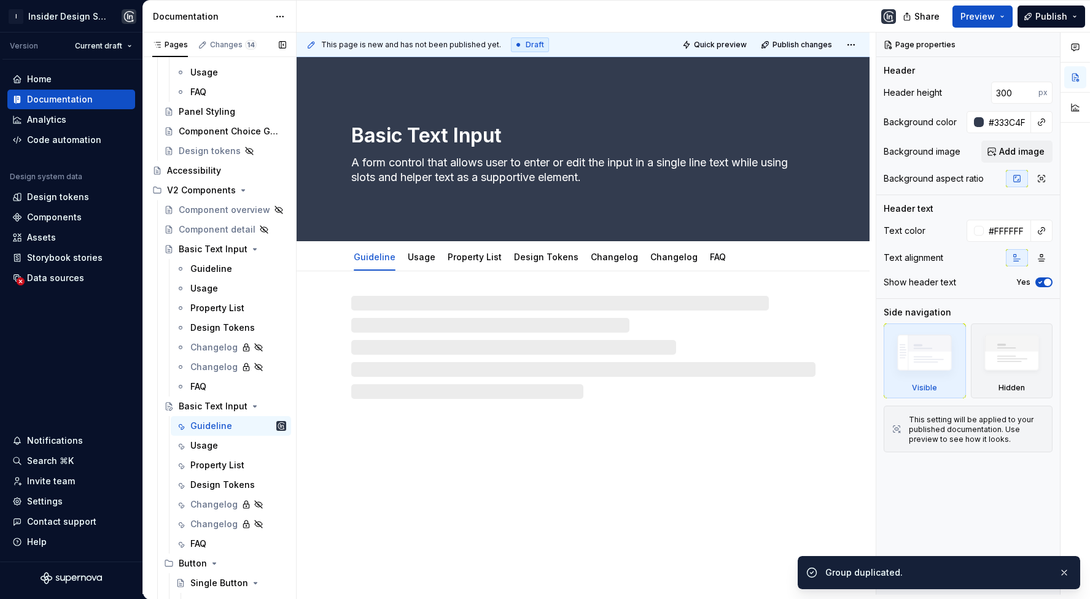
click at [0, 0] on button "Page tree" at bounding box center [0, 0] width 0 height 0
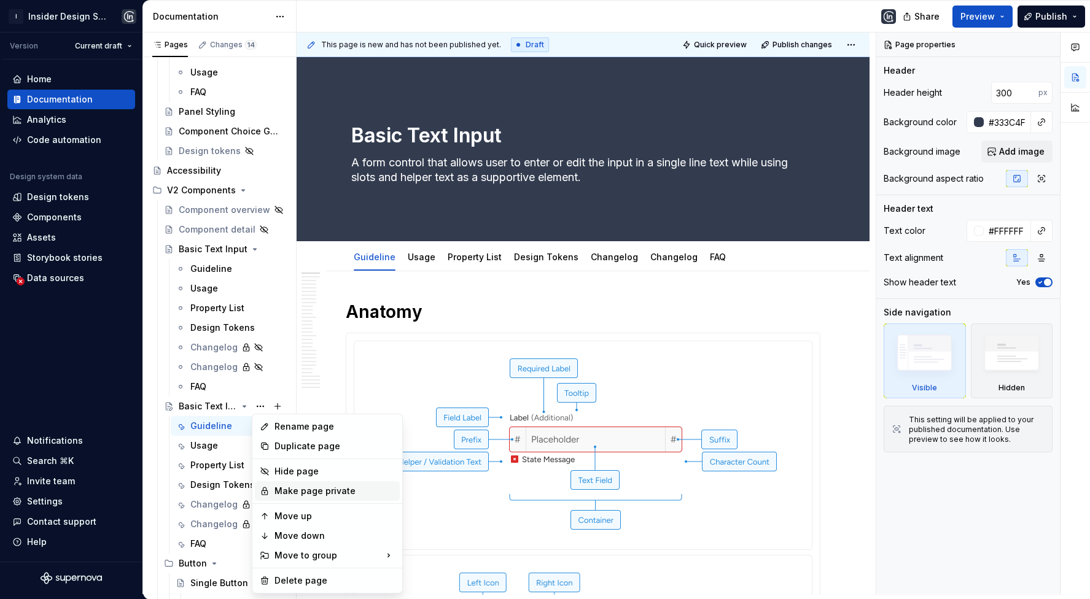
click at [324, 487] on div "Make page private" at bounding box center [334, 491] width 120 height 12
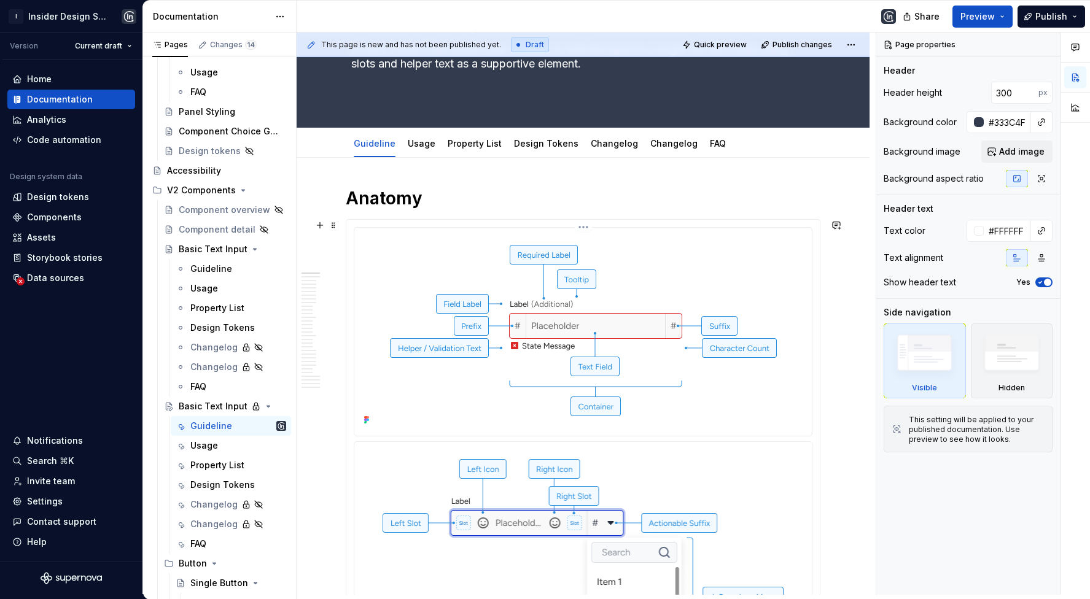
scroll to position [145, 0]
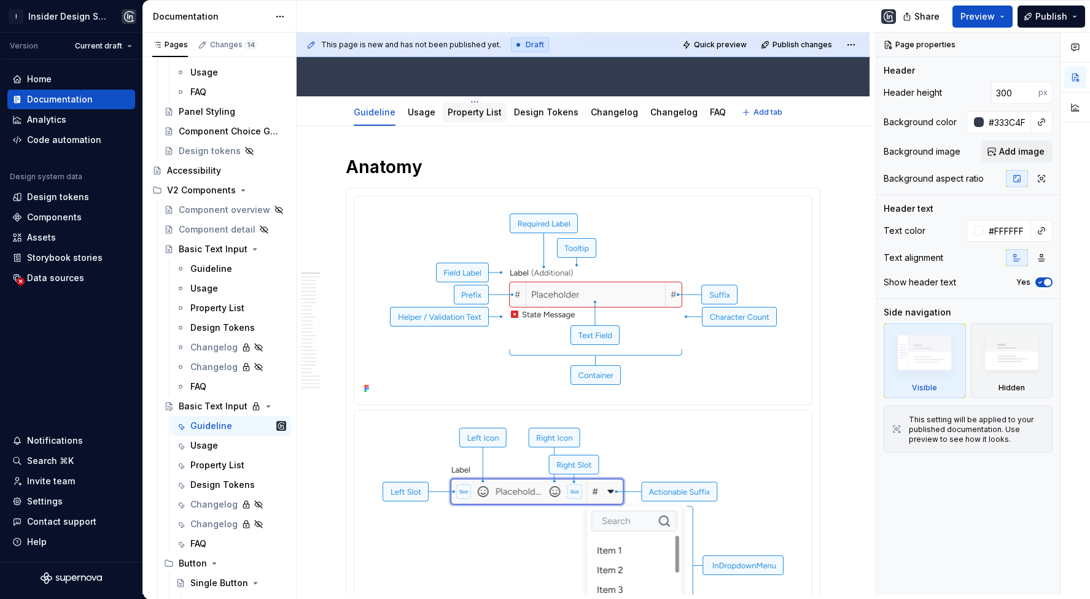
click at [490, 111] on link "Property List" at bounding box center [475, 112] width 54 height 10
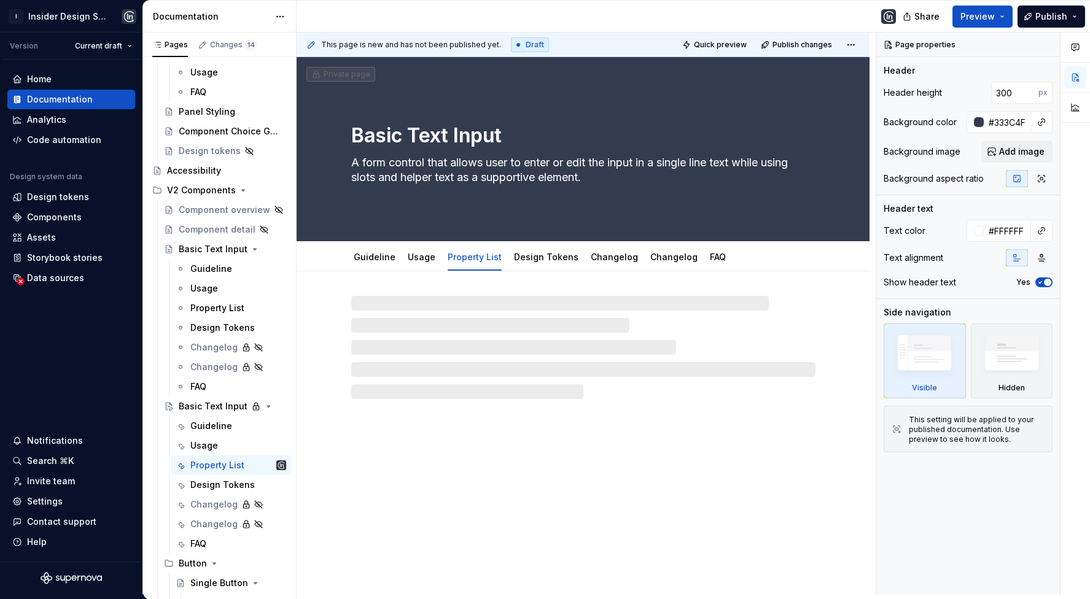
type textarea "*"
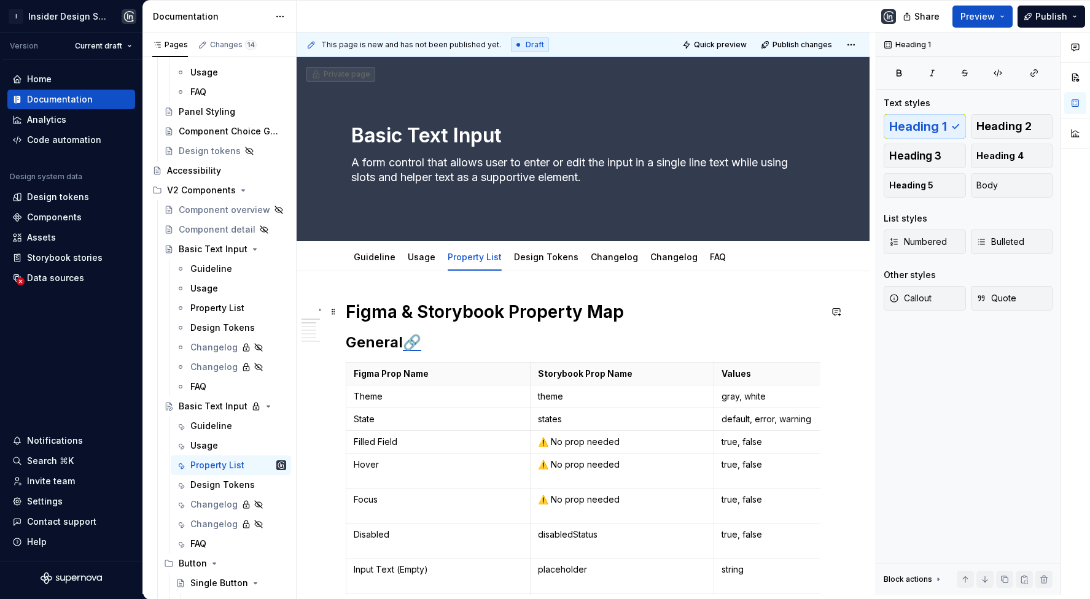
click at [661, 317] on h1 "Figma & Storybook Property Map" at bounding box center [583, 312] width 475 height 22
click at [322, 308] on button "button" at bounding box center [319, 311] width 17 height 17
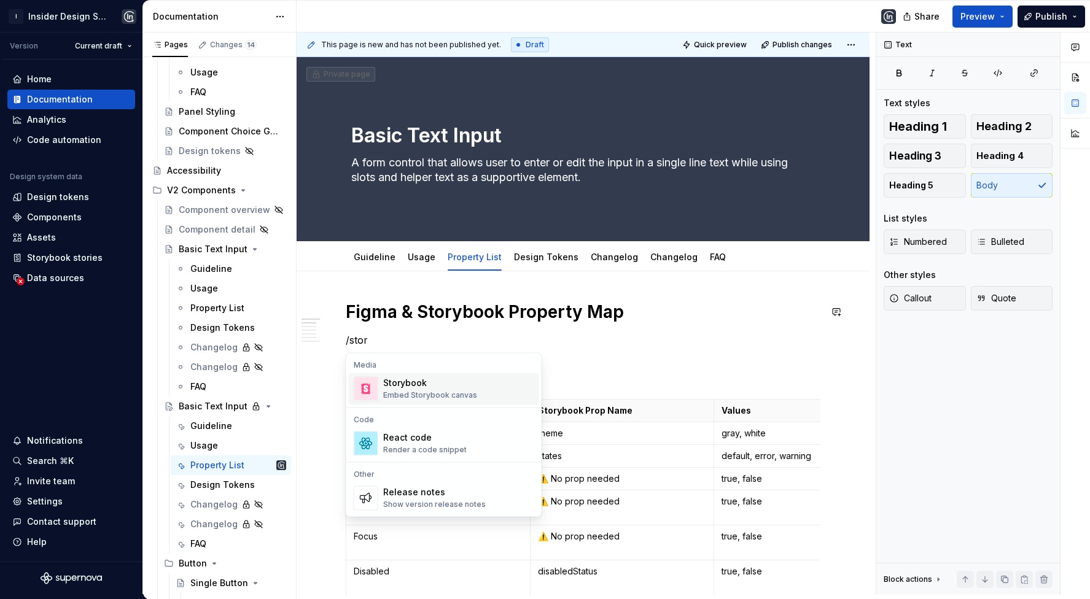
click at [474, 381] on div "Storybook Embed Storybook canvas" at bounding box center [458, 388] width 151 height 25
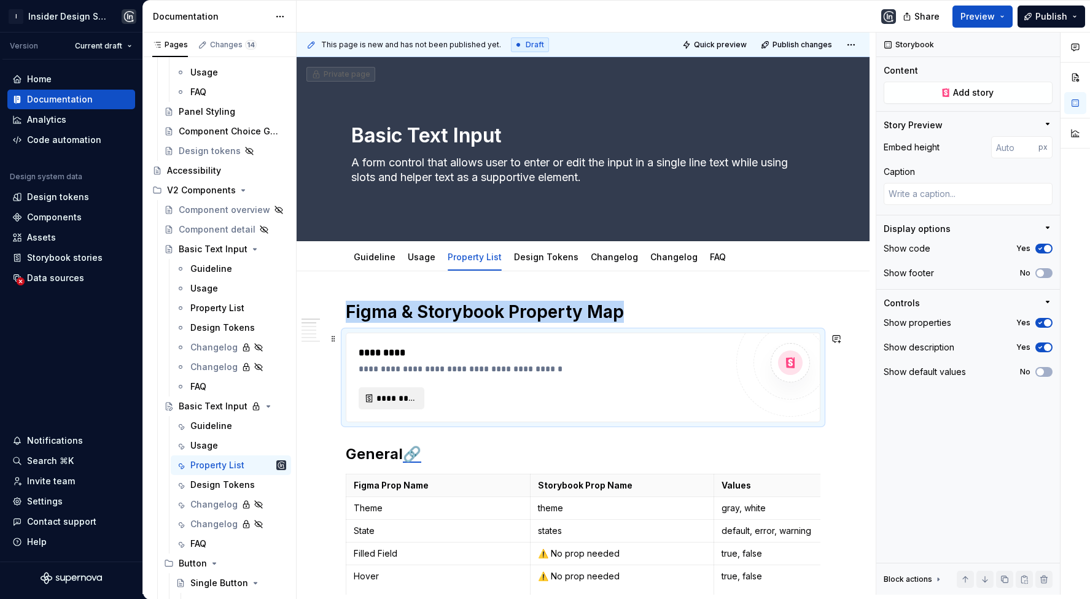
click at [397, 387] on button "*********" at bounding box center [392, 398] width 66 height 22
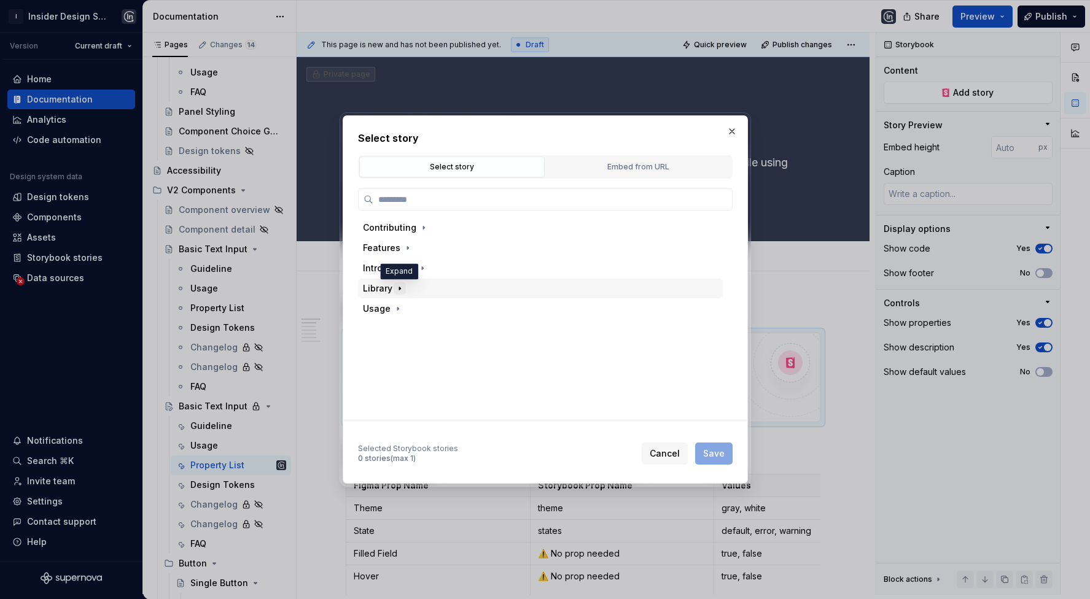
click at [397, 289] on icon "button" at bounding box center [400, 289] width 10 height 10
click at [462, 333] on icon "button" at bounding box center [467, 329] width 10 height 10
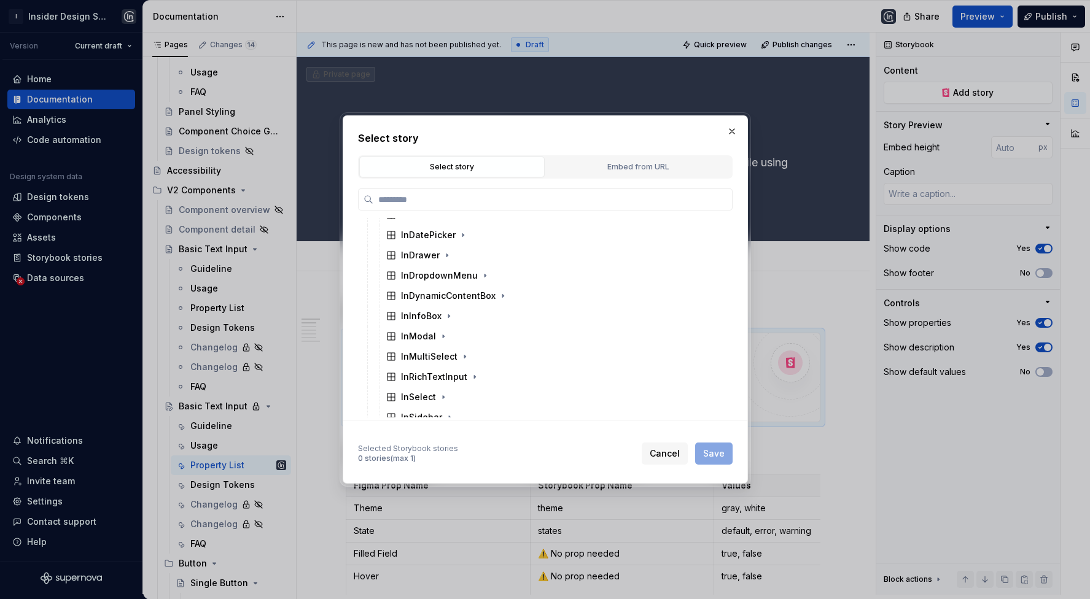
scroll to position [96, 0]
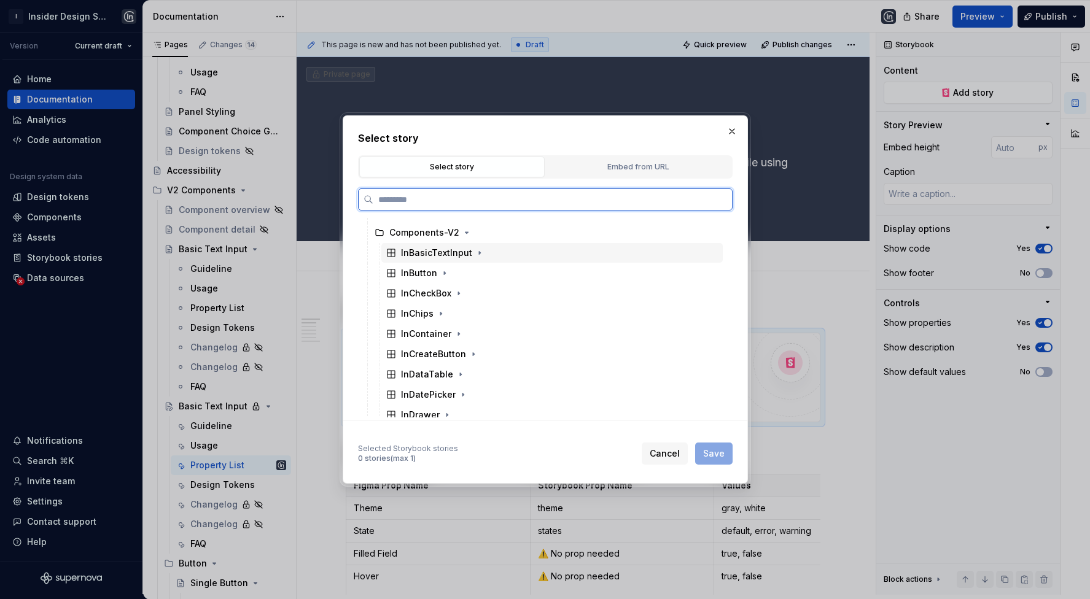
click at [505, 250] on div "InBasicTextInput" at bounding box center [551, 253] width 341 height 20
click at [452, 286] on div "Default" at bounding box center [558, 294] width 330 height 20
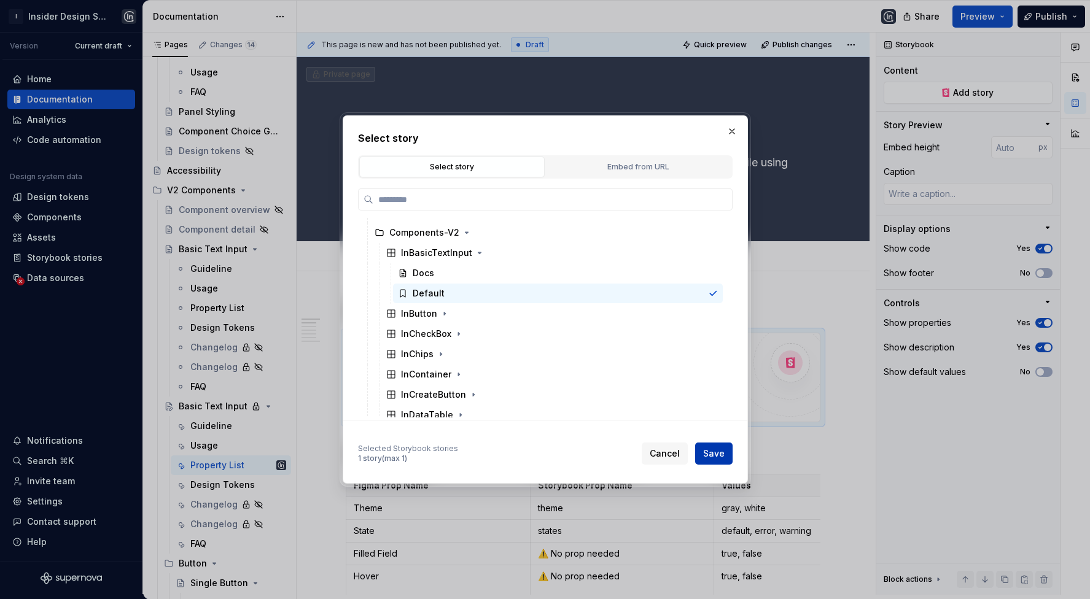
click at [706, 452] on span "Save" at bounding box center [713, 454] width 21 height 12
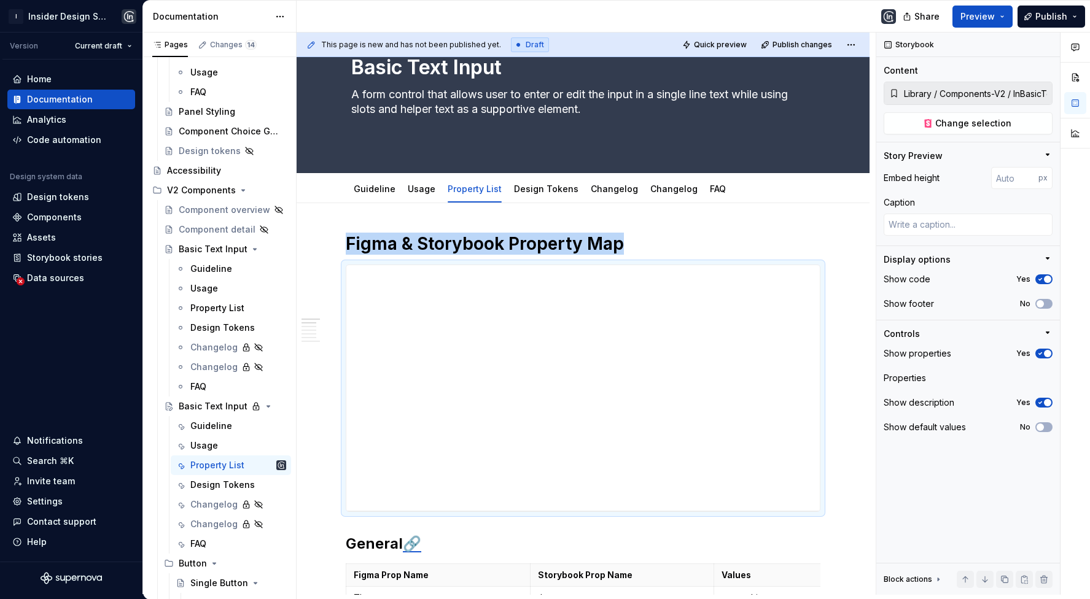
scroll to position [111, 0]
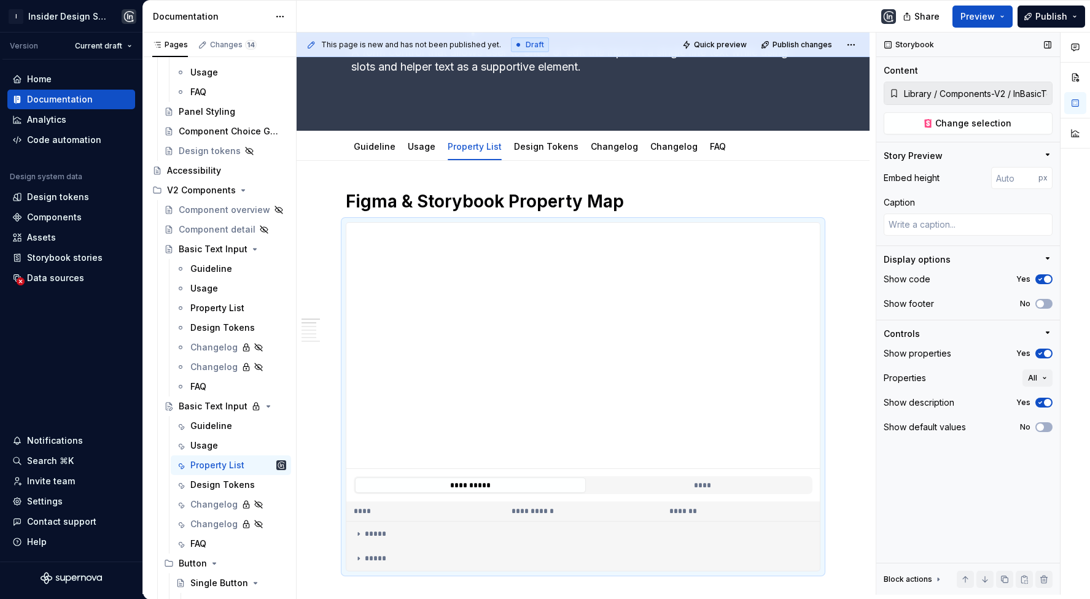
type textarea "*"
